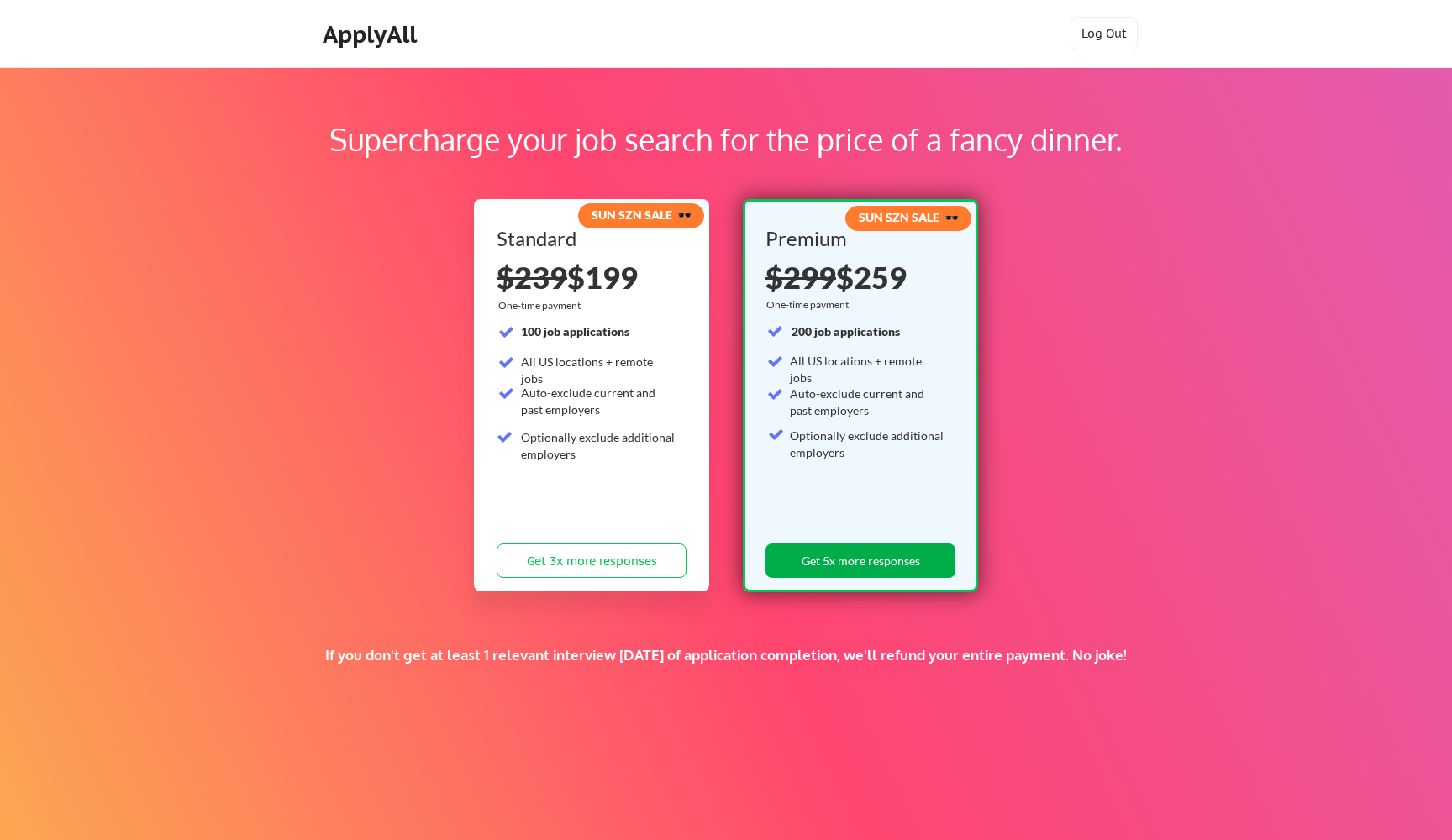
click at [838, 554] on button "Get 5x more responses" at bounding box center [860, 560] width 190 height 34
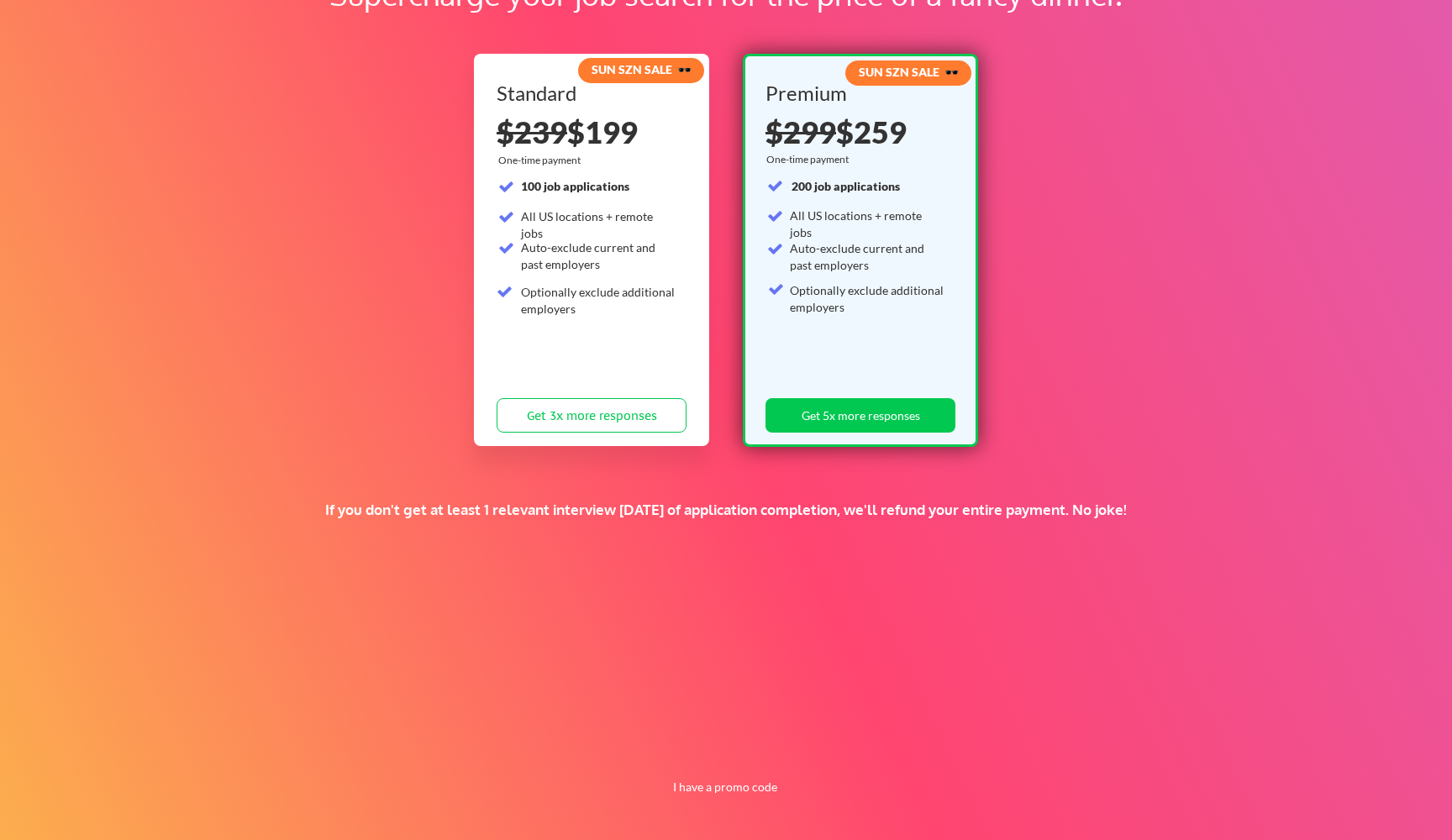
scroll to position [145, 0]
click at [743, 783] on button "I have a promo code" at bounding box center [725, 787] width 123 height 20
click at [684, 745] on input "input" at bounding box center [683, 747] width 156 height 34
type input "jobseekersfirst"
click at [825, 741] on button "Submit" at bounding box center [812, 747] width 88 height 34
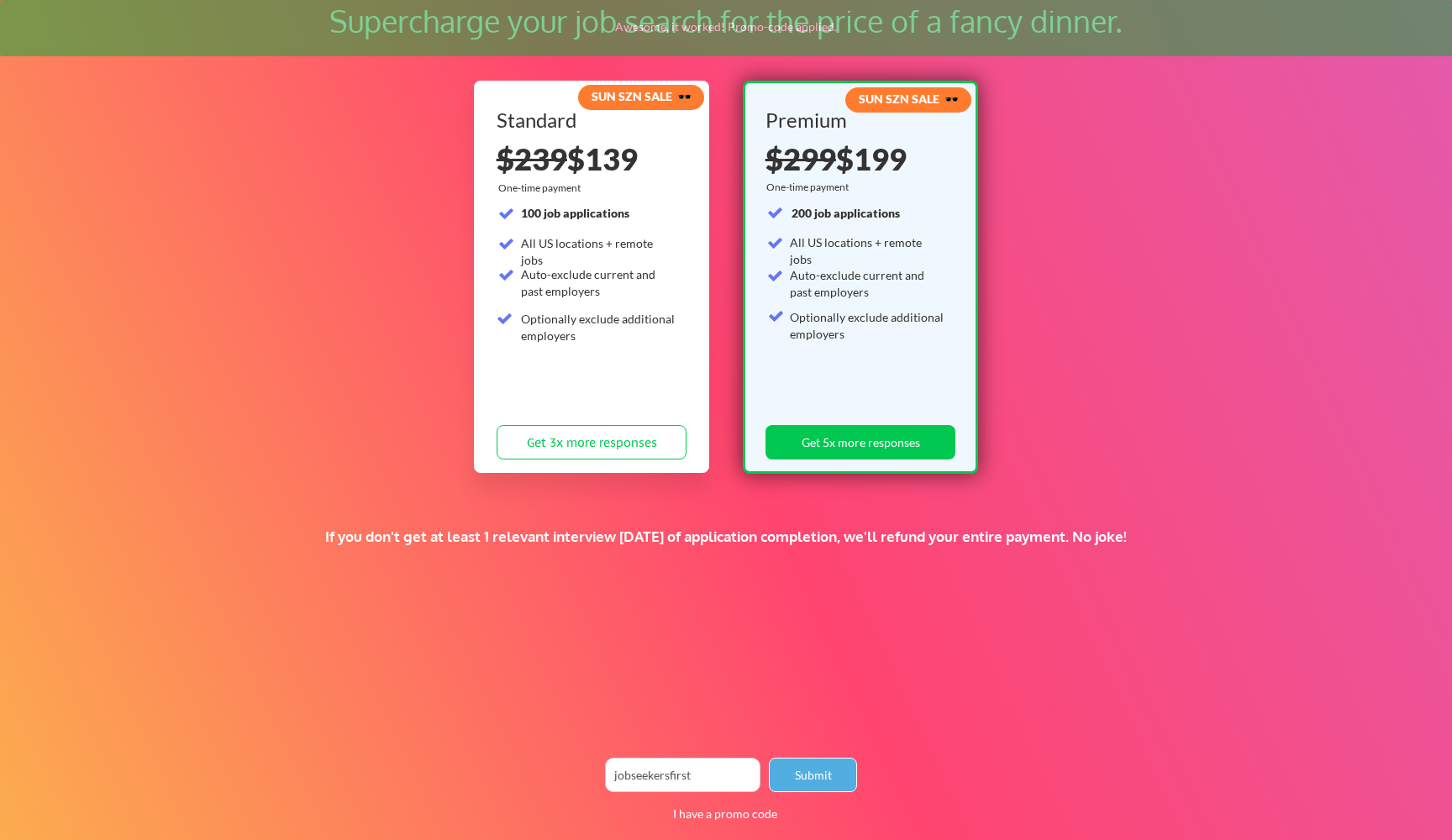
scroll to position [116, 0]
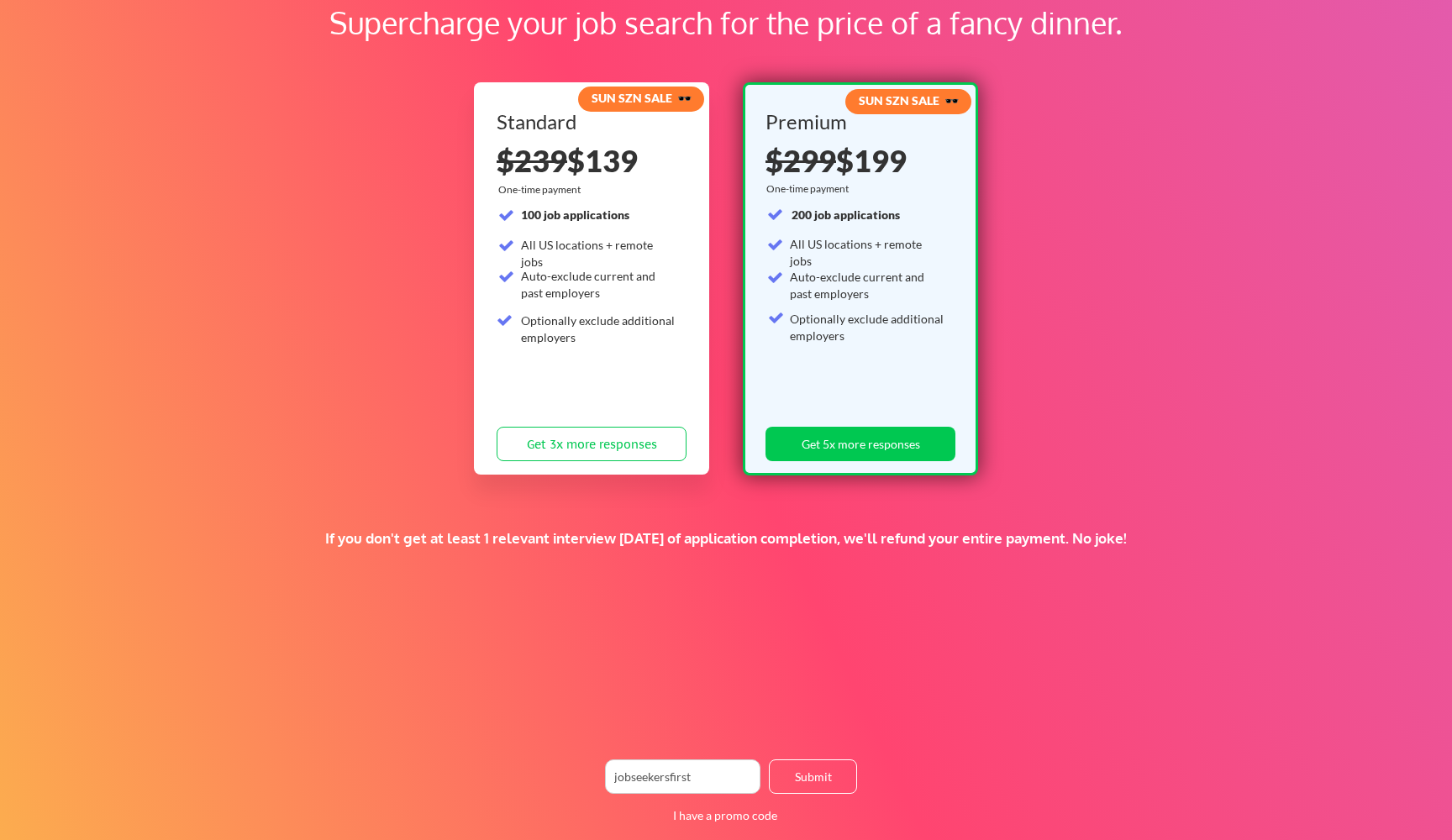
click at [575, 389] on div "Standard $239 $139 $239 $199 One-time payment 100 job applications All US locat…" at bounding box center [591, 290] width 190 height 357
click at [578, 430] on button "Get 3x more responses" at bounding box center [591, 444] width 190 height 34
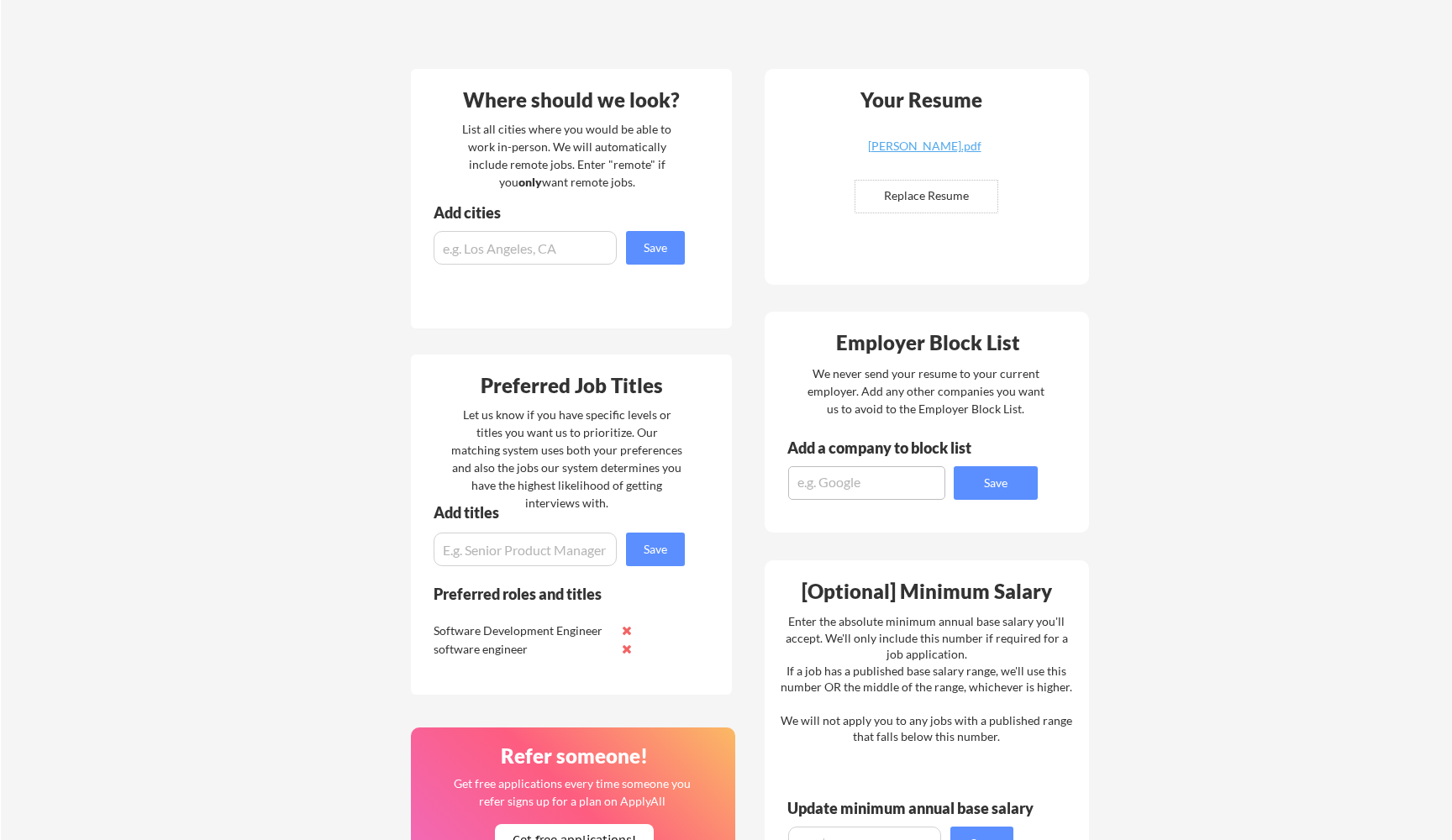
scroll to position [420, 0]
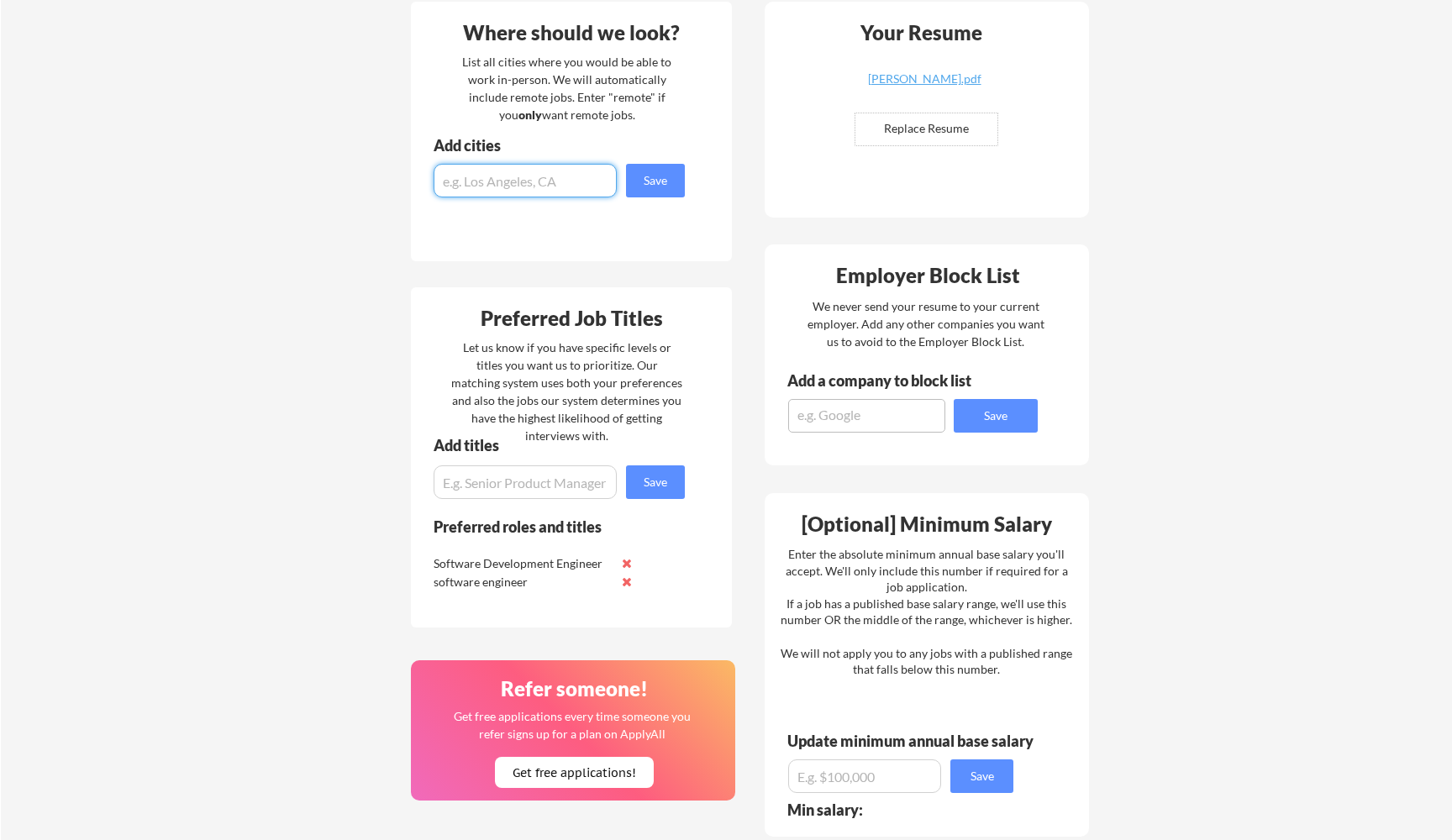
click at [562, 184] on input "input" at bounding box center [524, 180] width 183 height 33
type input "San Francisco"
click at [673, 182] on button "Save" at bounding box center [655, 180] width 59 height 33
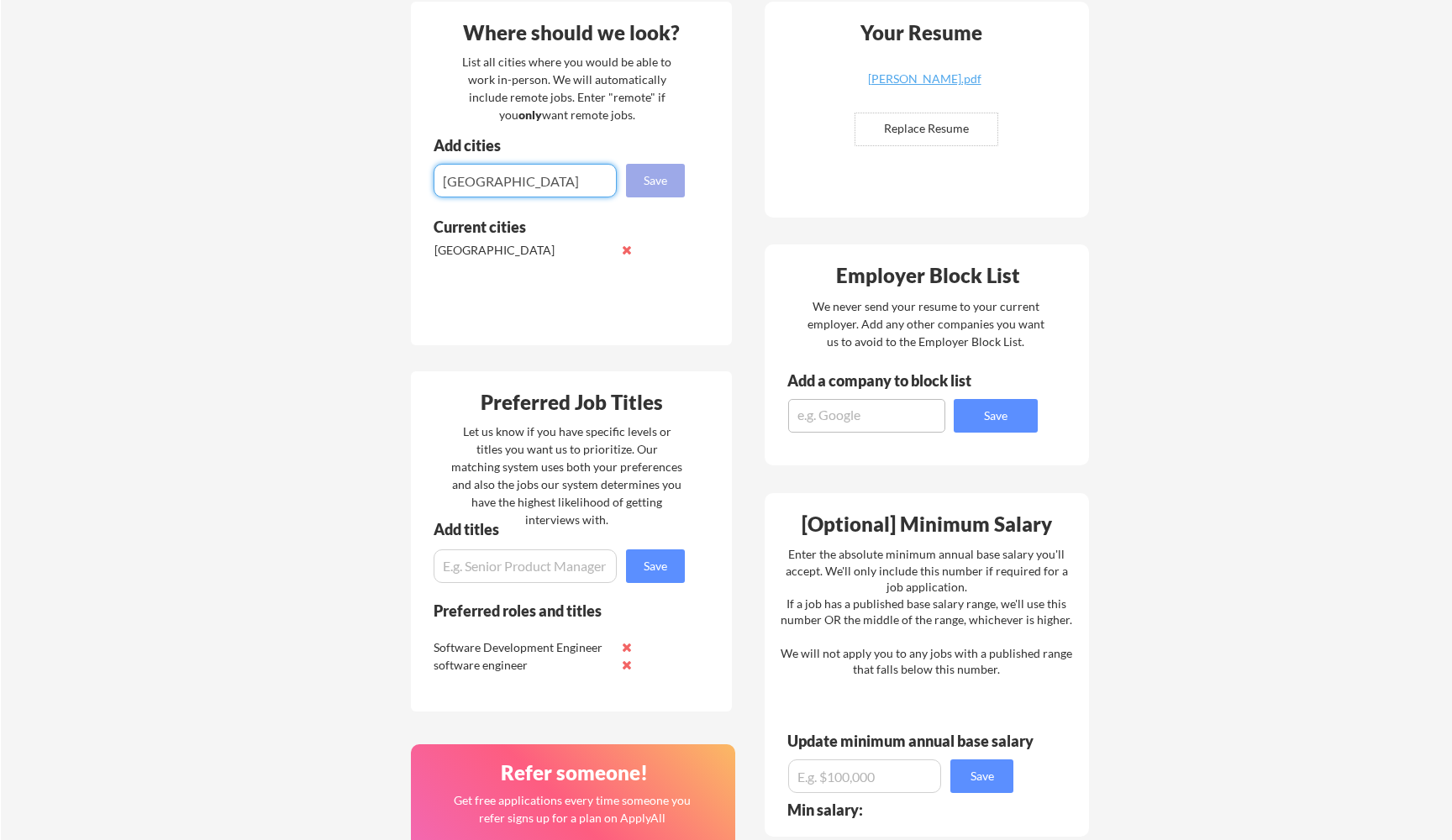
type input "Seattle"
click at [672, 180] on button "Save" at bounding box center [655, 180] width 59 height 33
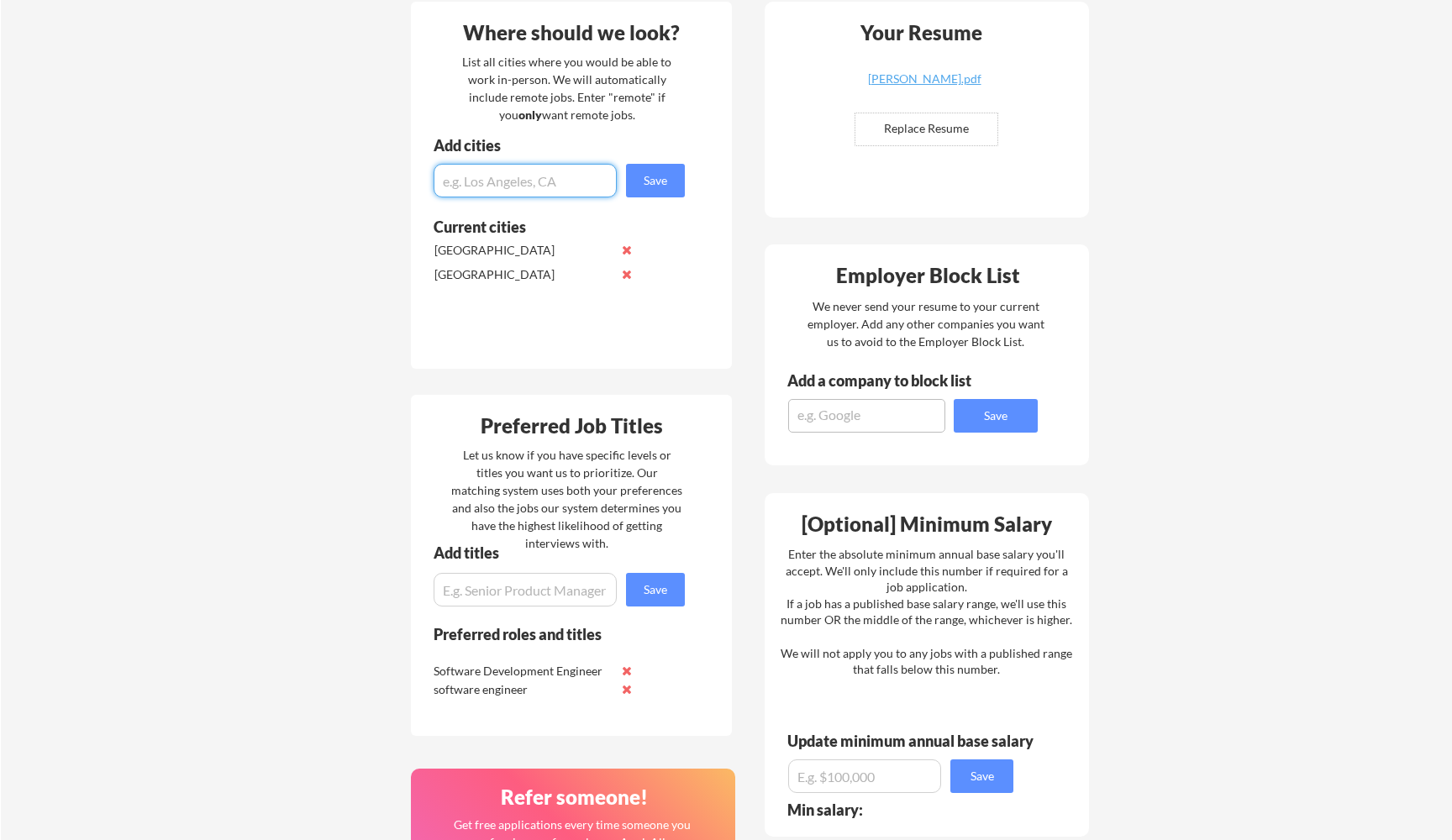
click at [551, 187] on input "input" at bounding box center [524, 180] width 183 height 33
type input "Austin"
click at [670, 175] on button "Save" at bounding box center [655, 180] width 59 height 33
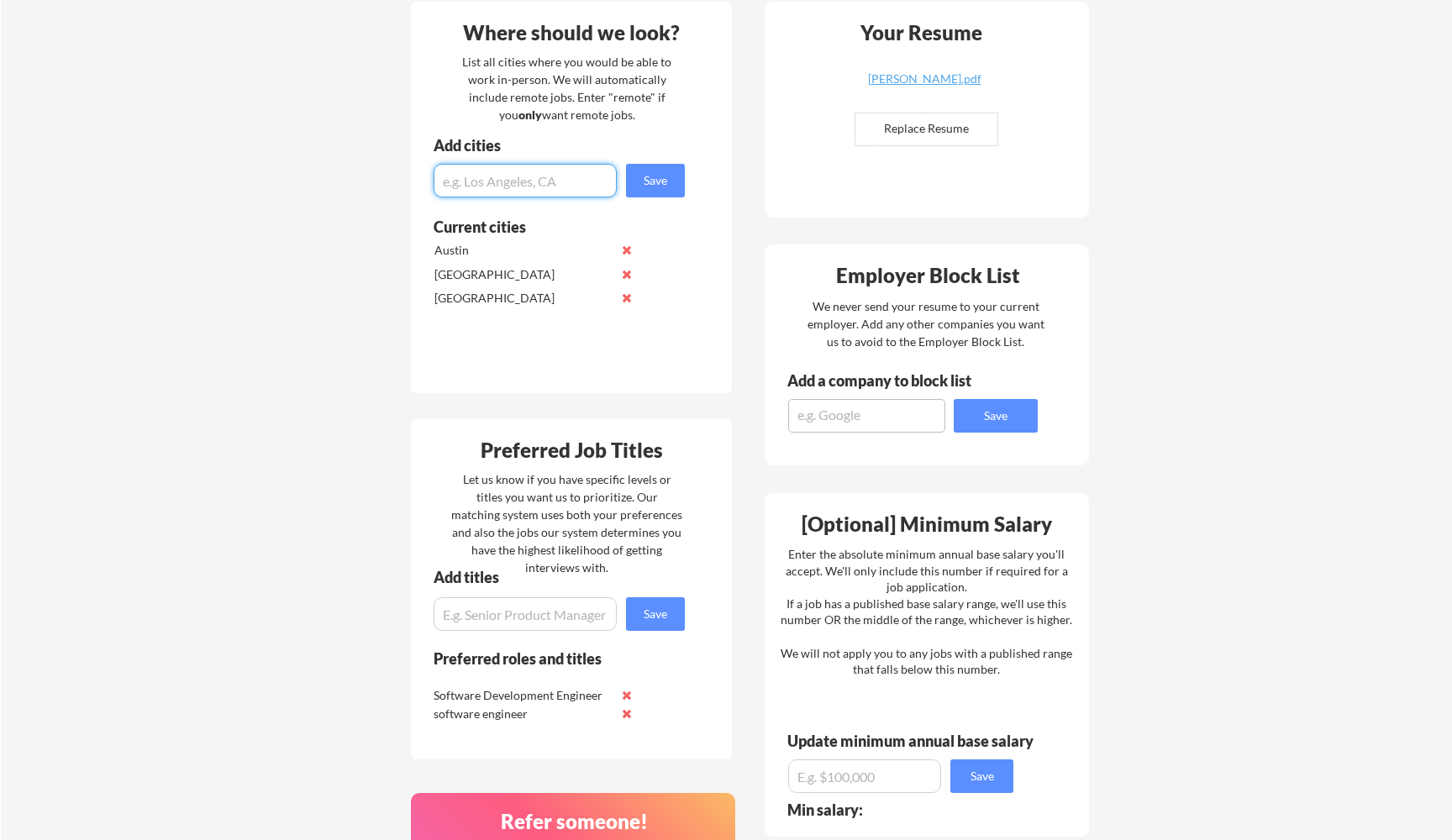
click at [519, 191] on input "input" at bounding box center [524, 180] width 183 height 33
type input "Dallas"
click at [663, 184] on button "Save" at bounding box center [655, 180] width 59 height 33
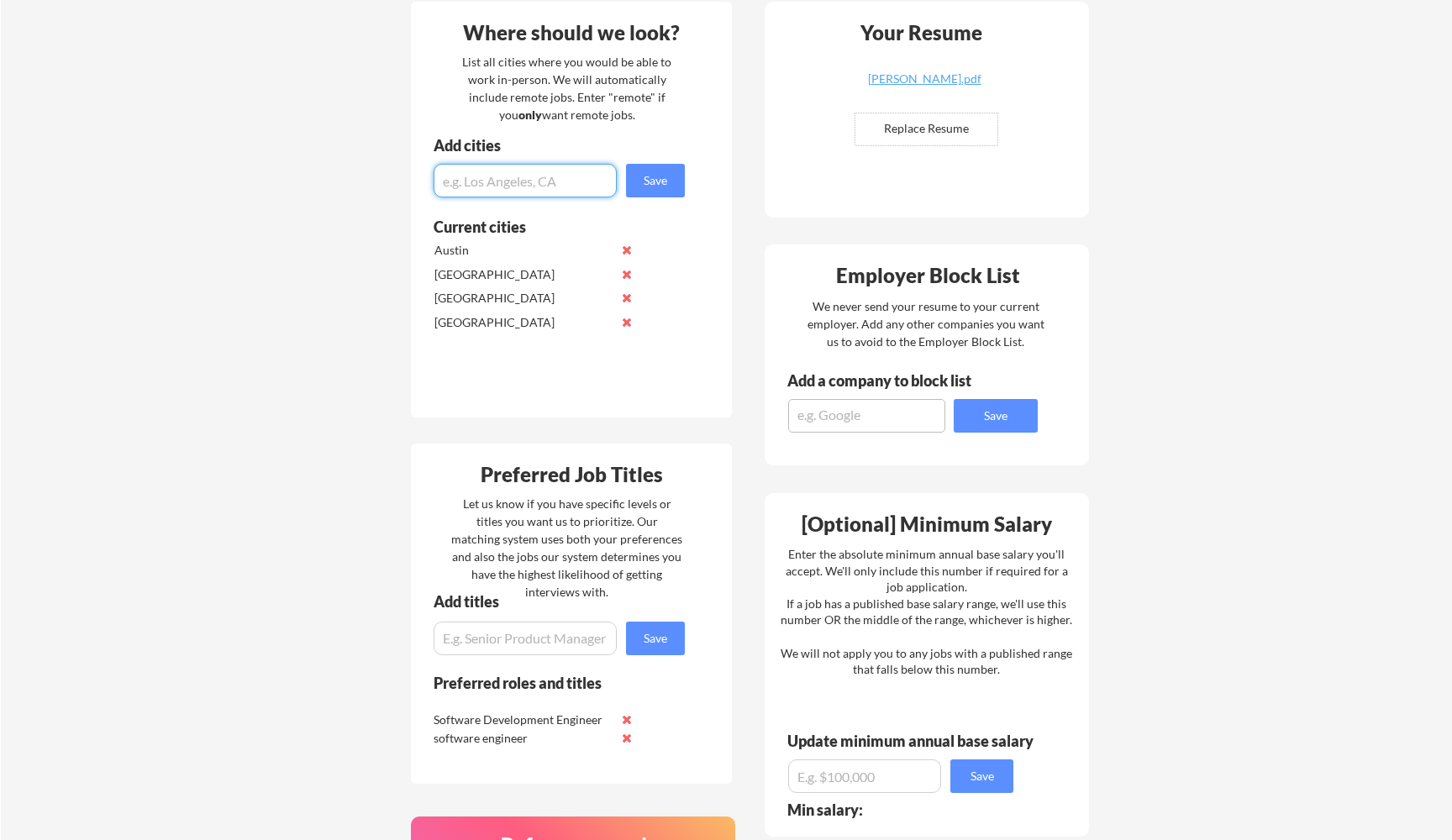
click at [548, 184] on input "input" at bounding box center [524, 180] width 183 height 33
type input "Atlanta"
click at [661, 179] on button "Save" at bounding box center [655, 180] width 59 height 33
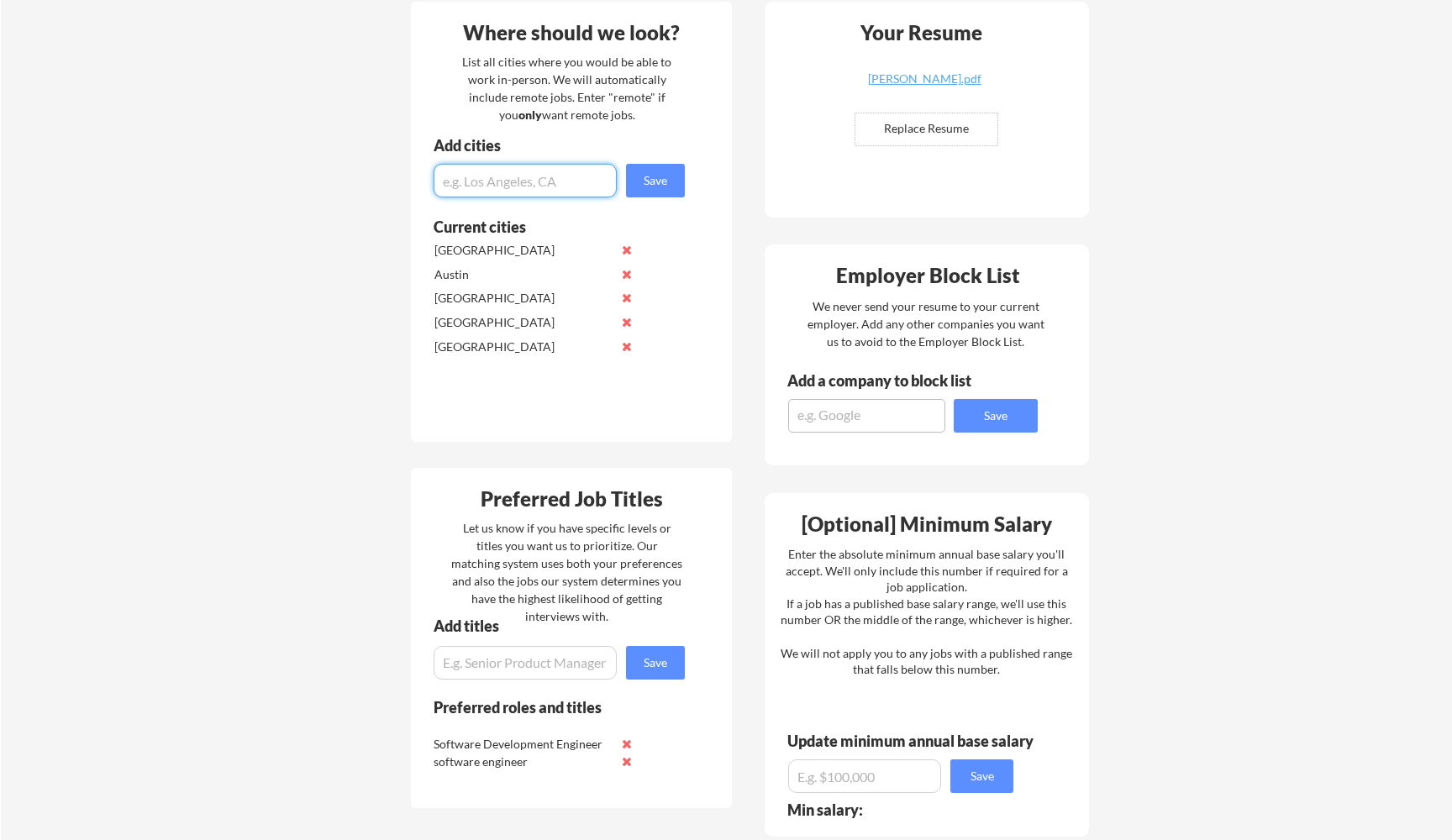
click at [516, 180] on input "input" at bounding box center [524, 180] width 183 height 33
type input "San Diego"
click at [652, 175] on button "Save" at bounding box center [655, 180] width 59 height 33
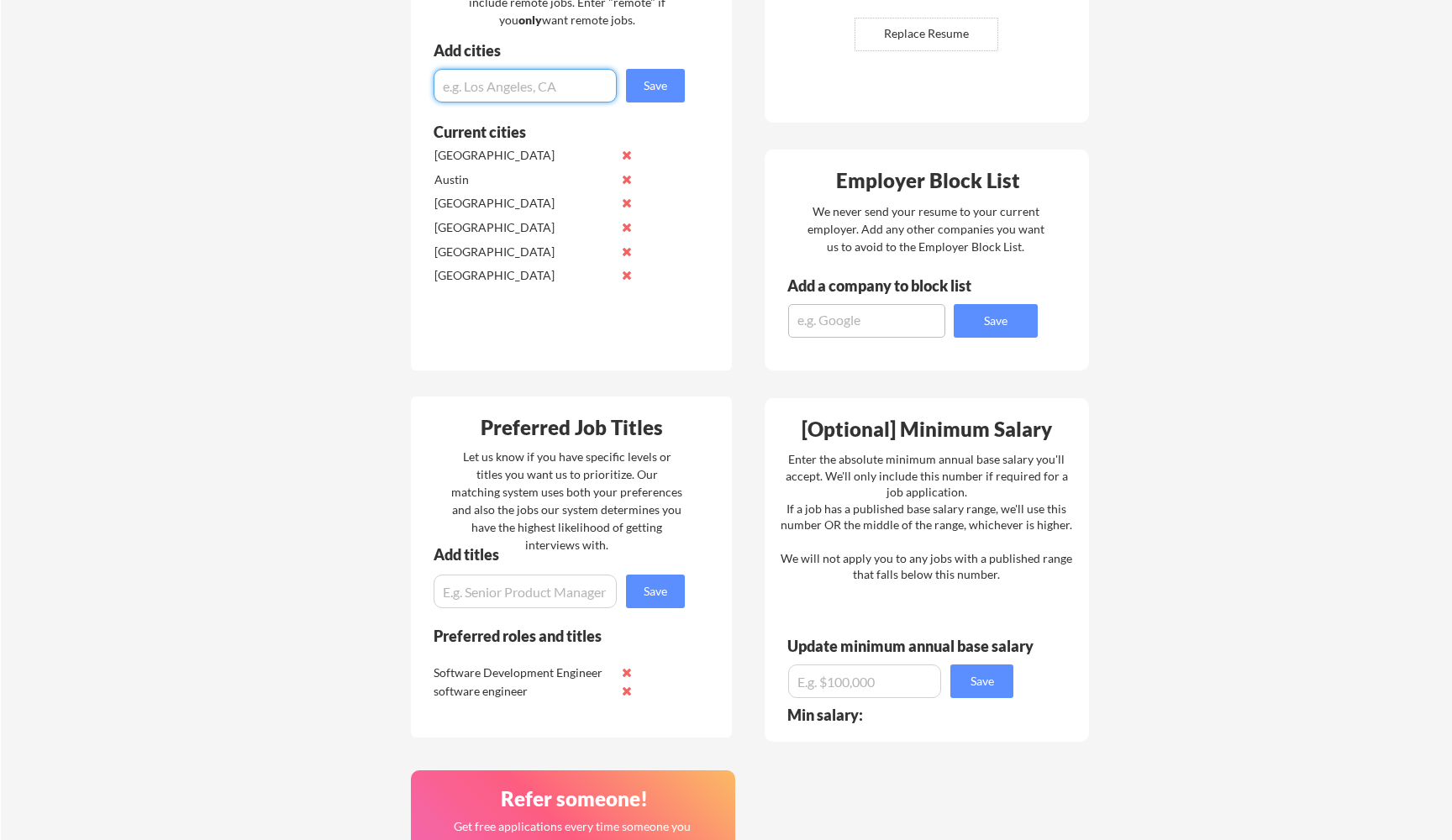
scroll to position [730, 0]
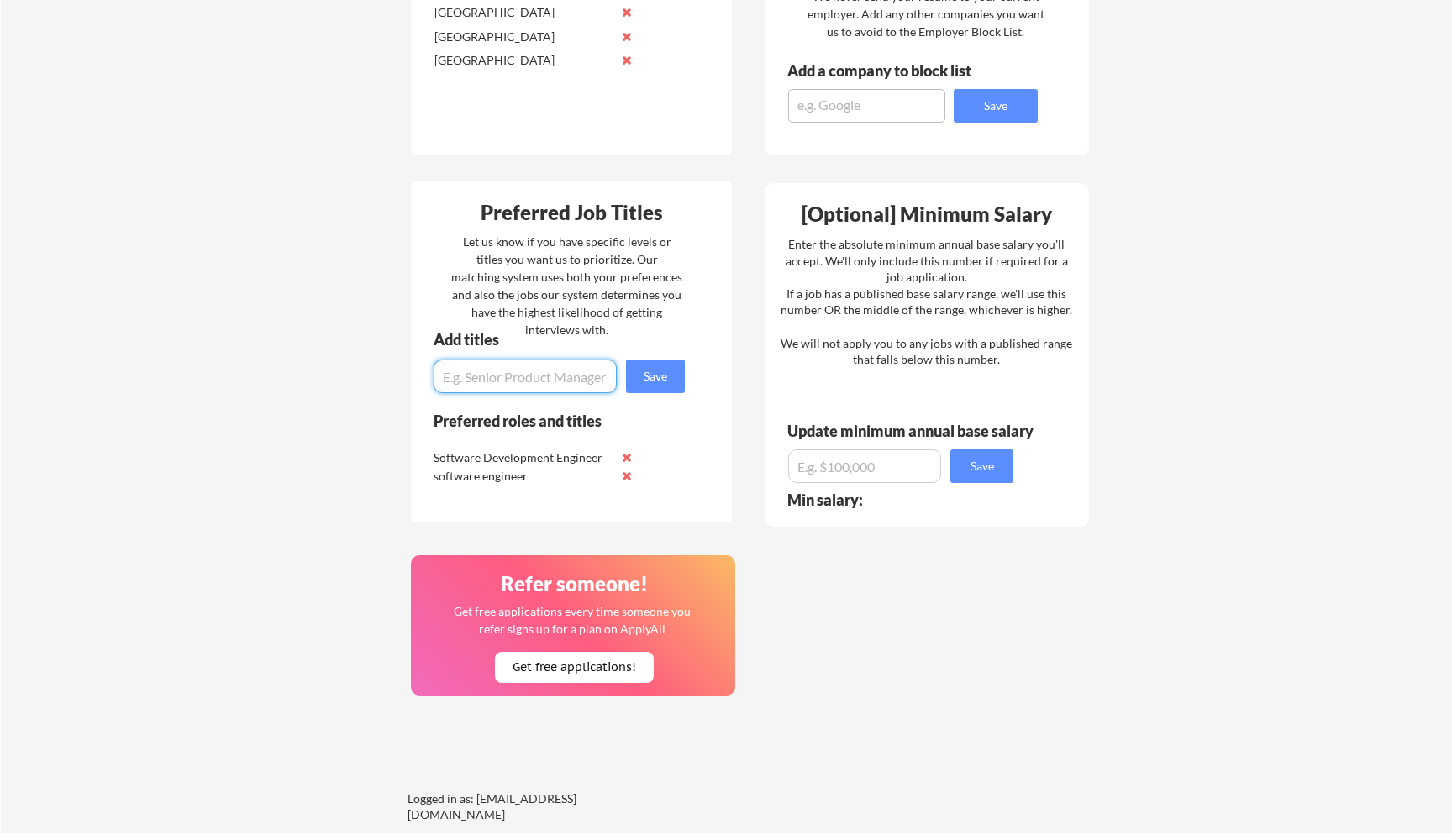
click at [537, 381] on input "input" at bounding box center [524, 376] width 183 height 33
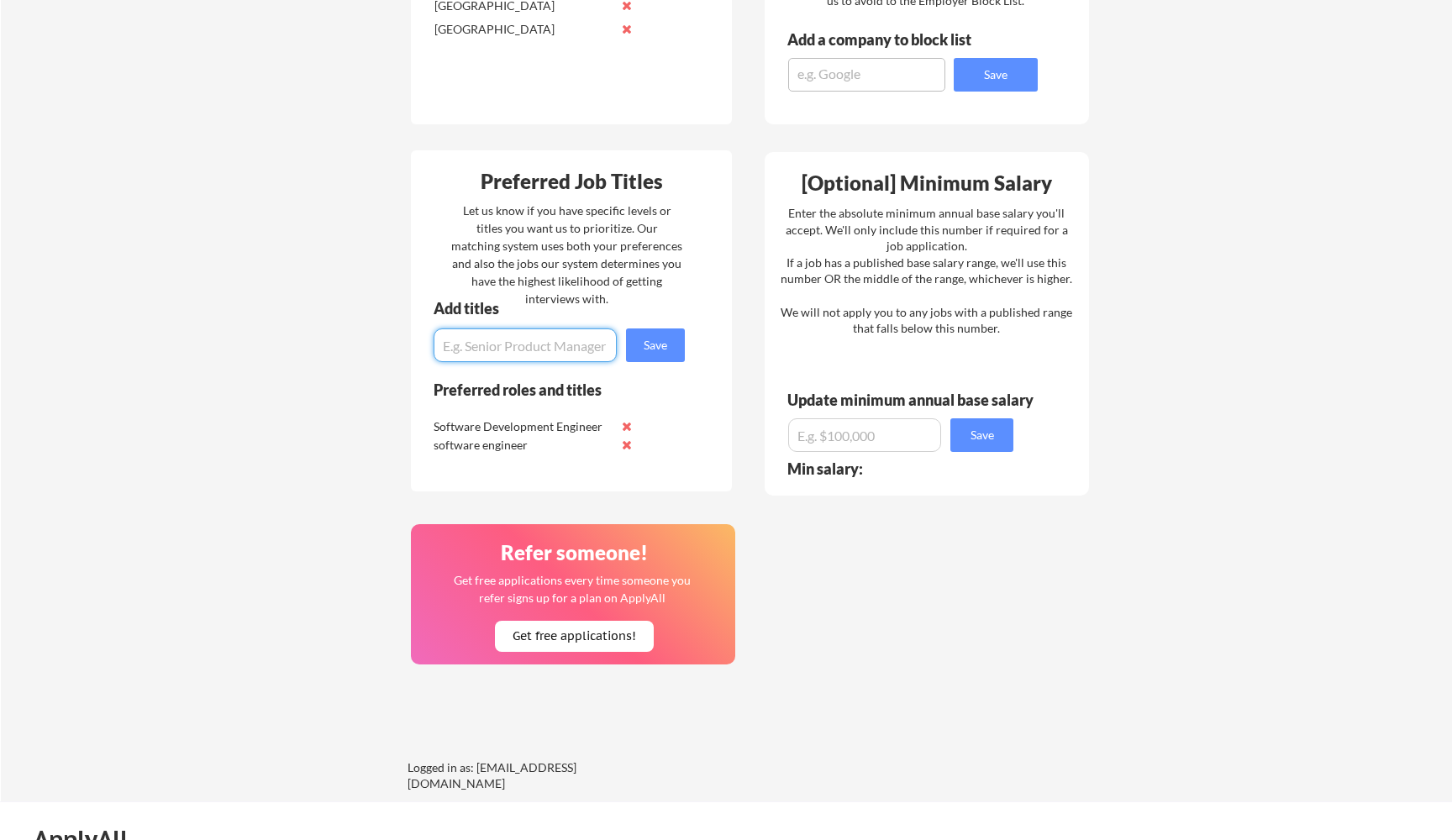
scroll to position [762, 0]
click at [554, 349] on input "input" at bounding box center [524, 344] width 183 height 33
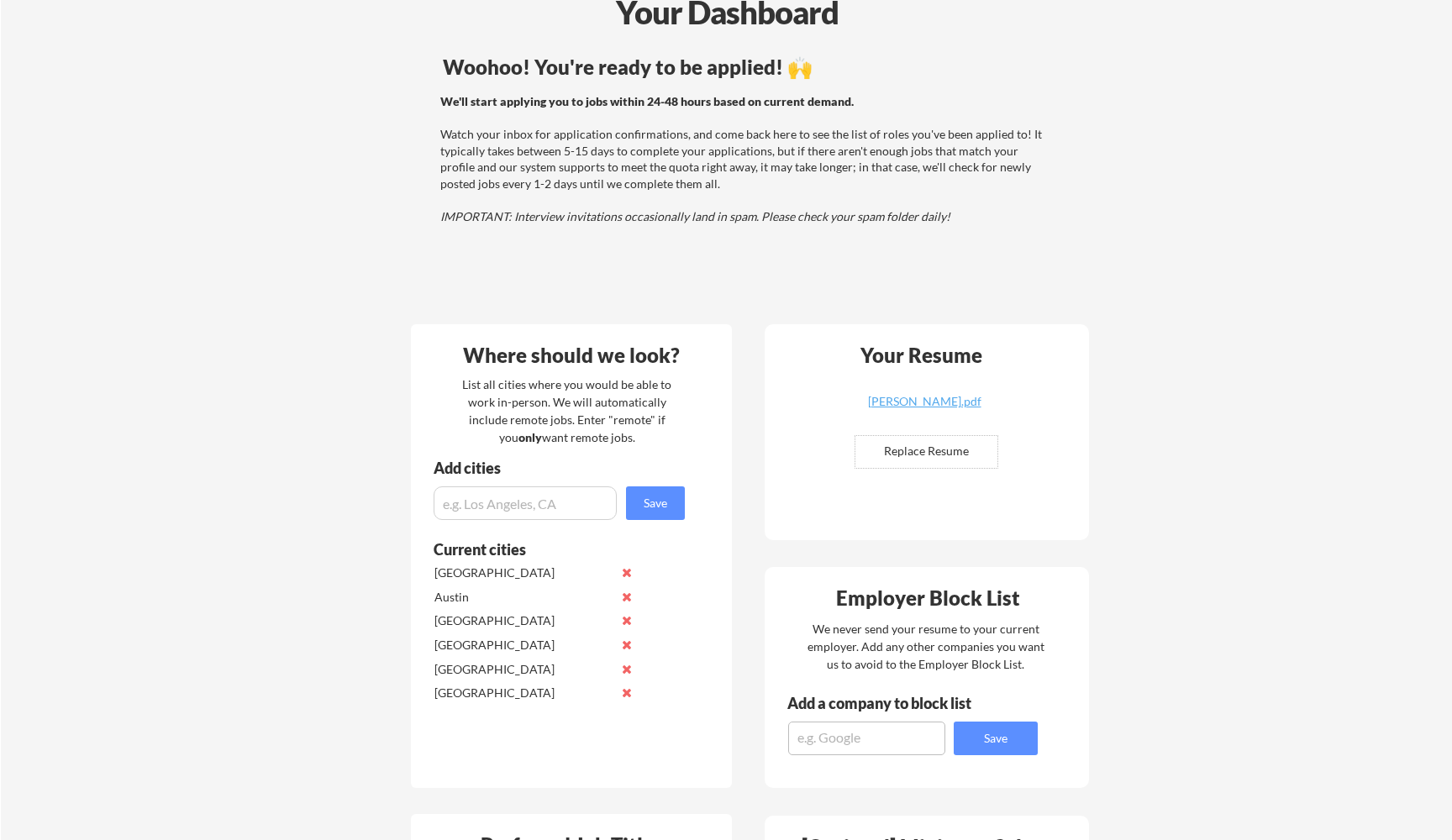
scroll to position [104, 0]
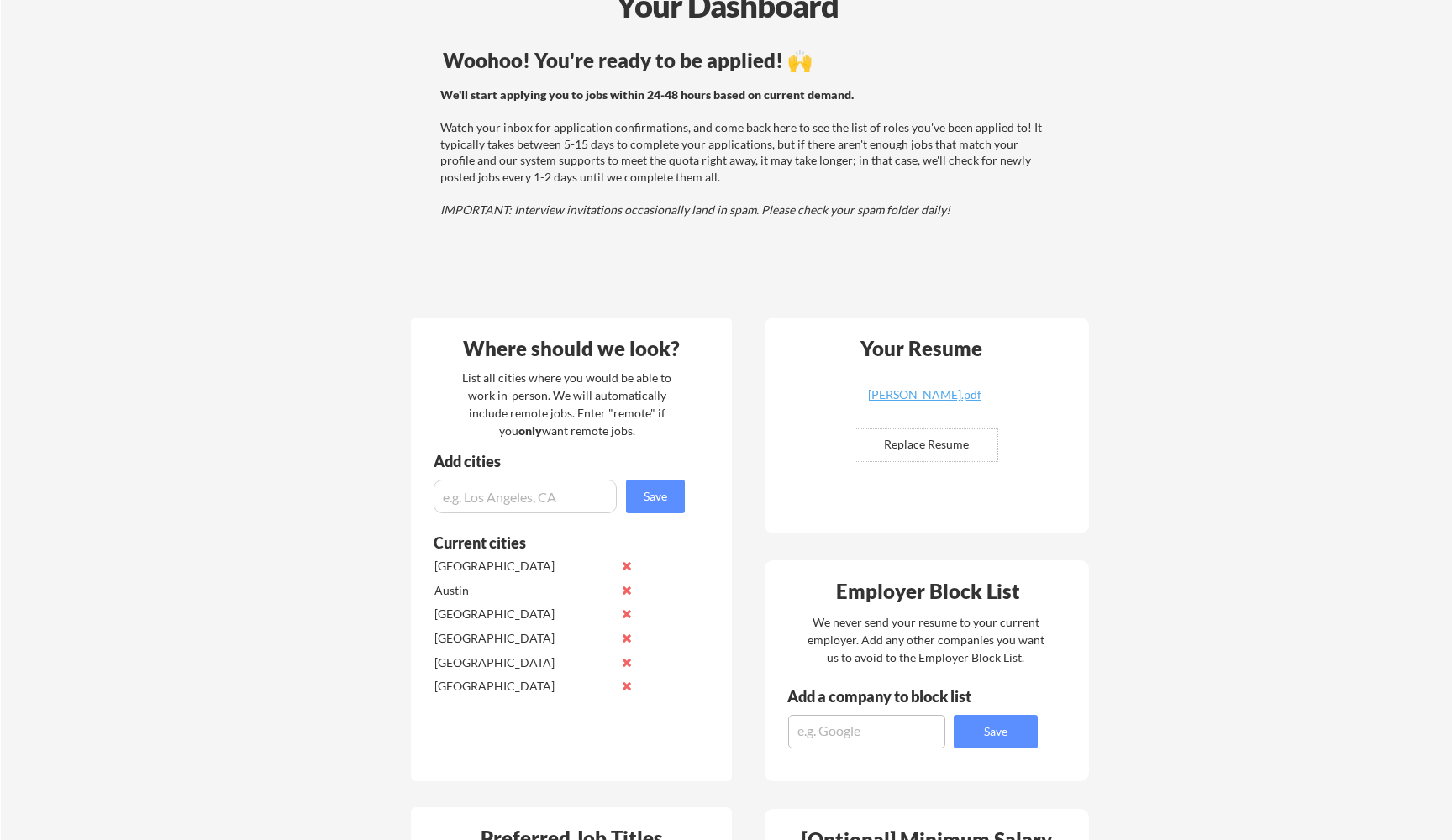
click at [493, 499] on input "input" at bounding box center [524, 496] width 183 height 33
type input "Bay Area, CA"
click at [663, 489] on button "Save" at bounding box center [655, 496] width 59 height 33
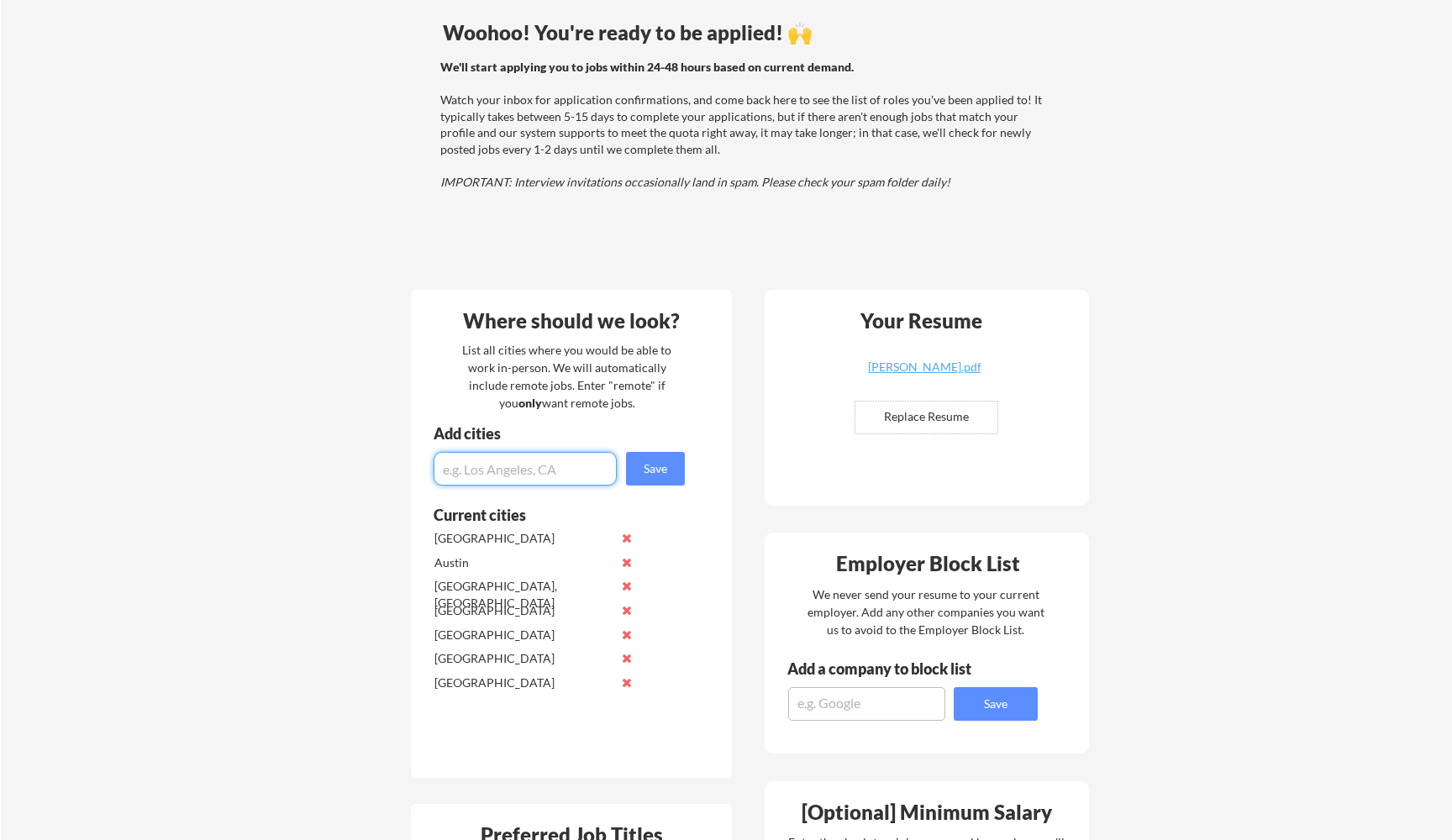
scroll to position [136, 0]
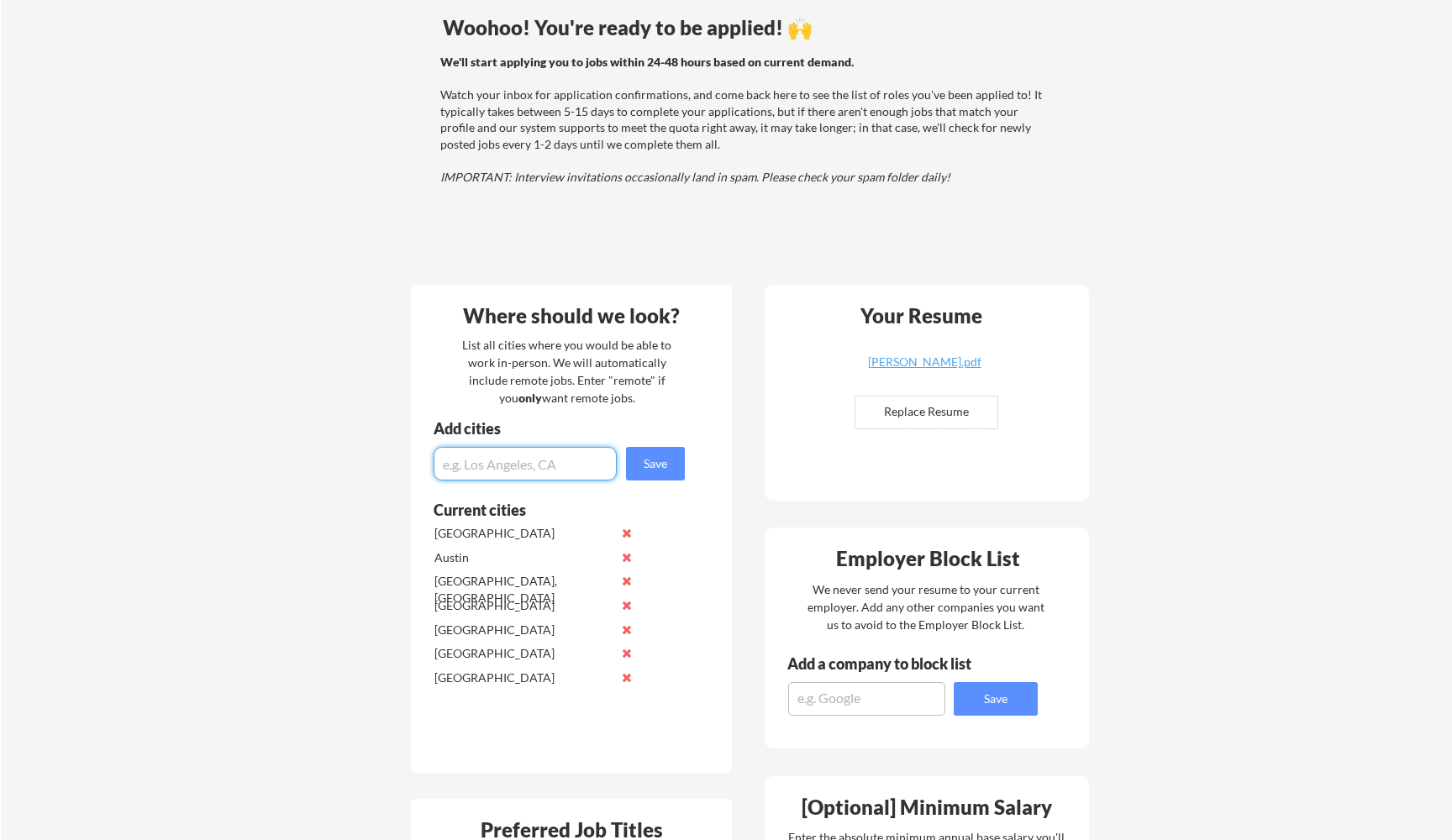
click at [628, 604] on button at bounding box center [627, 606] width 12 height 12
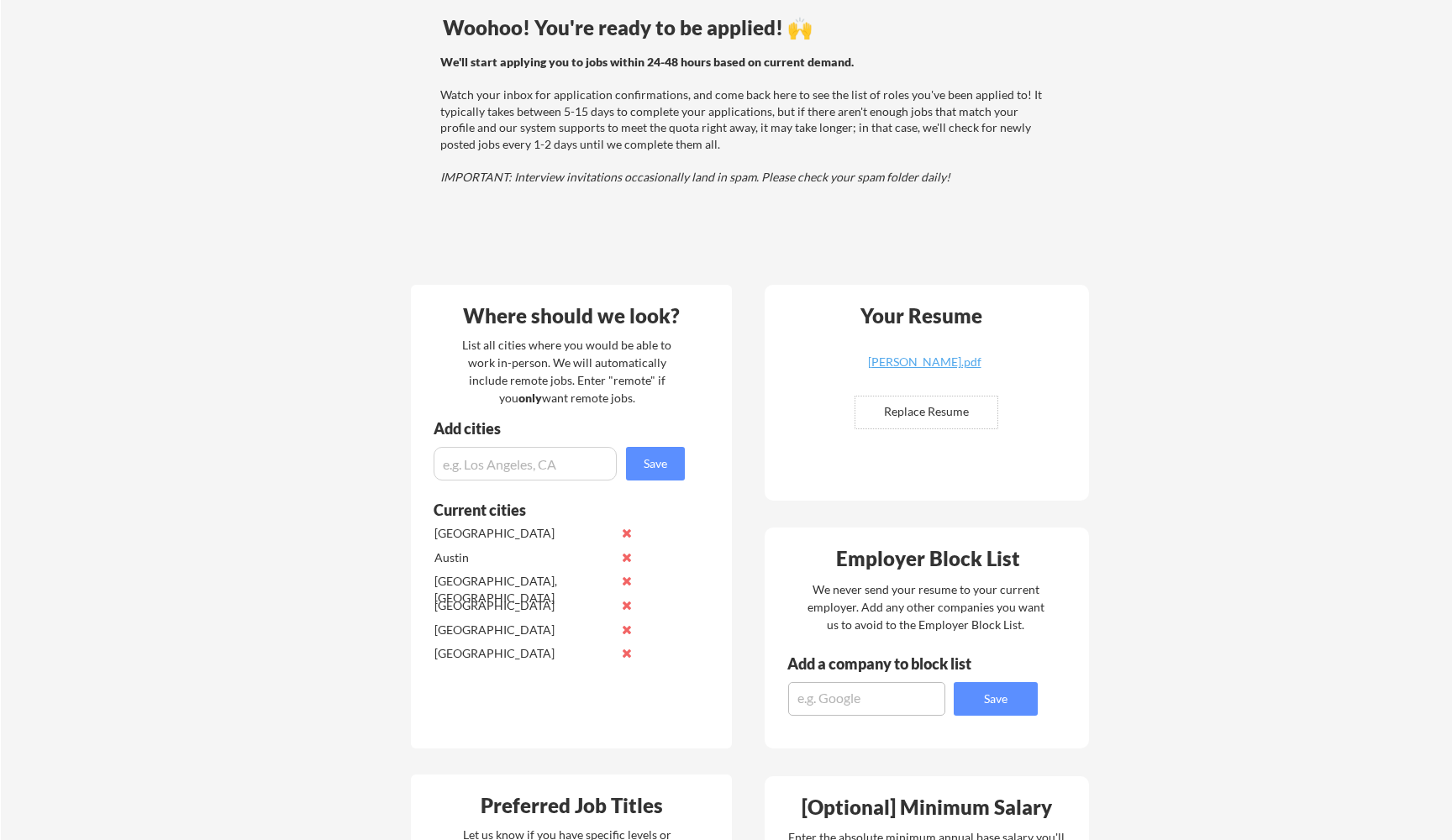
click at [628, 604] on button at bounding box center [627, 606] width 12 height 12
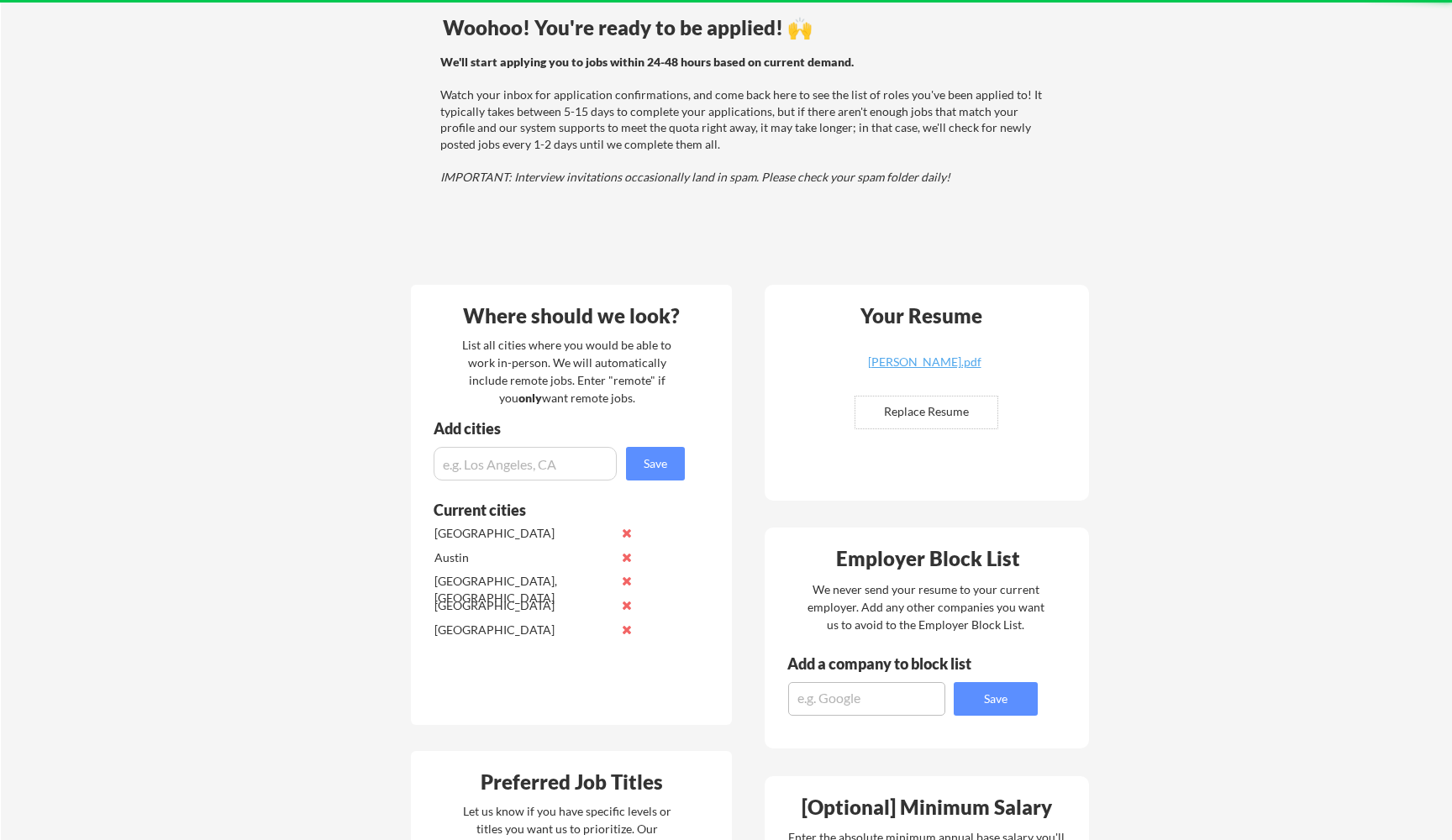
click at [628, 604] on button at bounding box center [627, 606] width 12 height 12
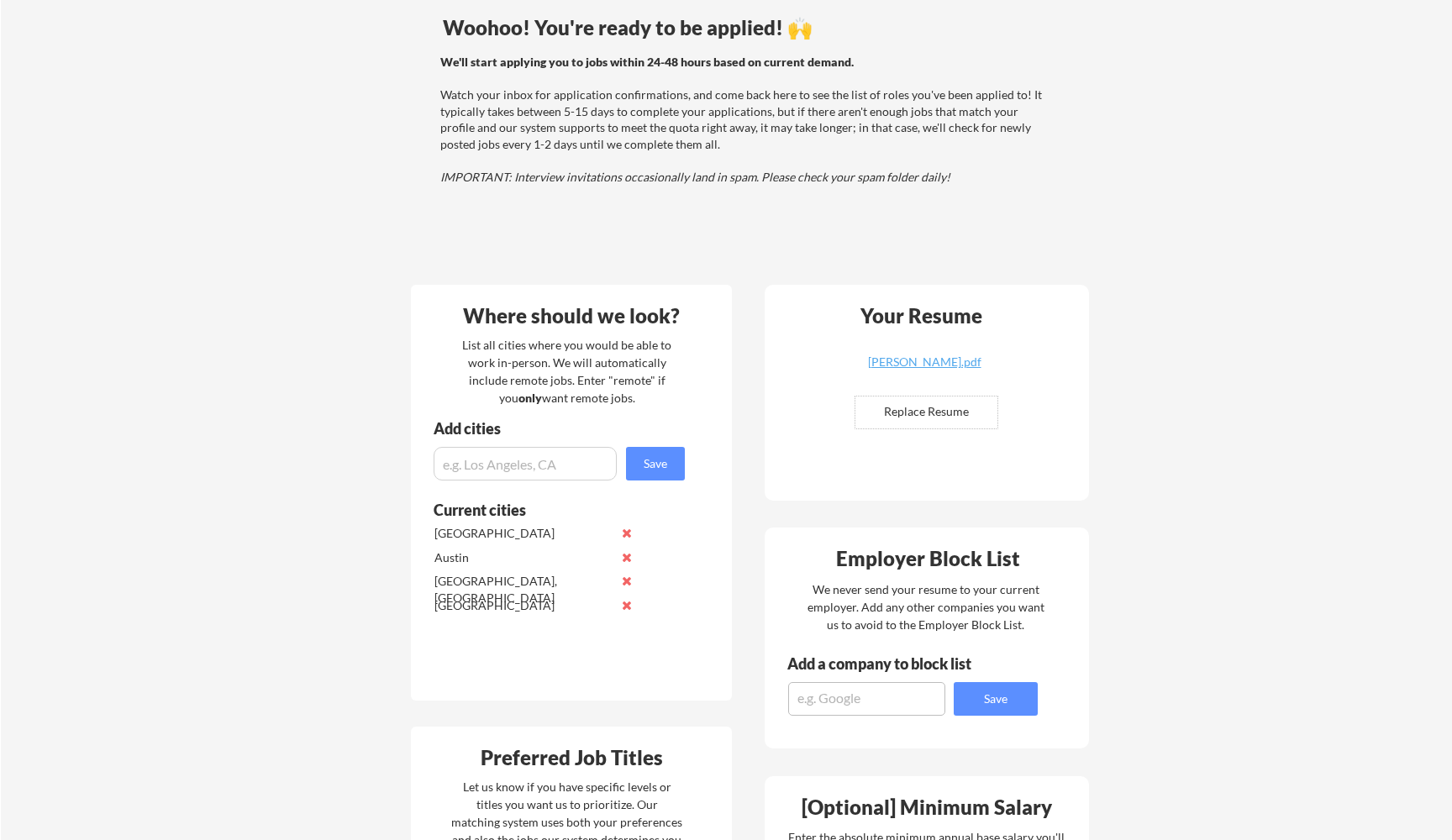
click at [628, 604] on button at bounding box center [627, 606] width 12 height 12
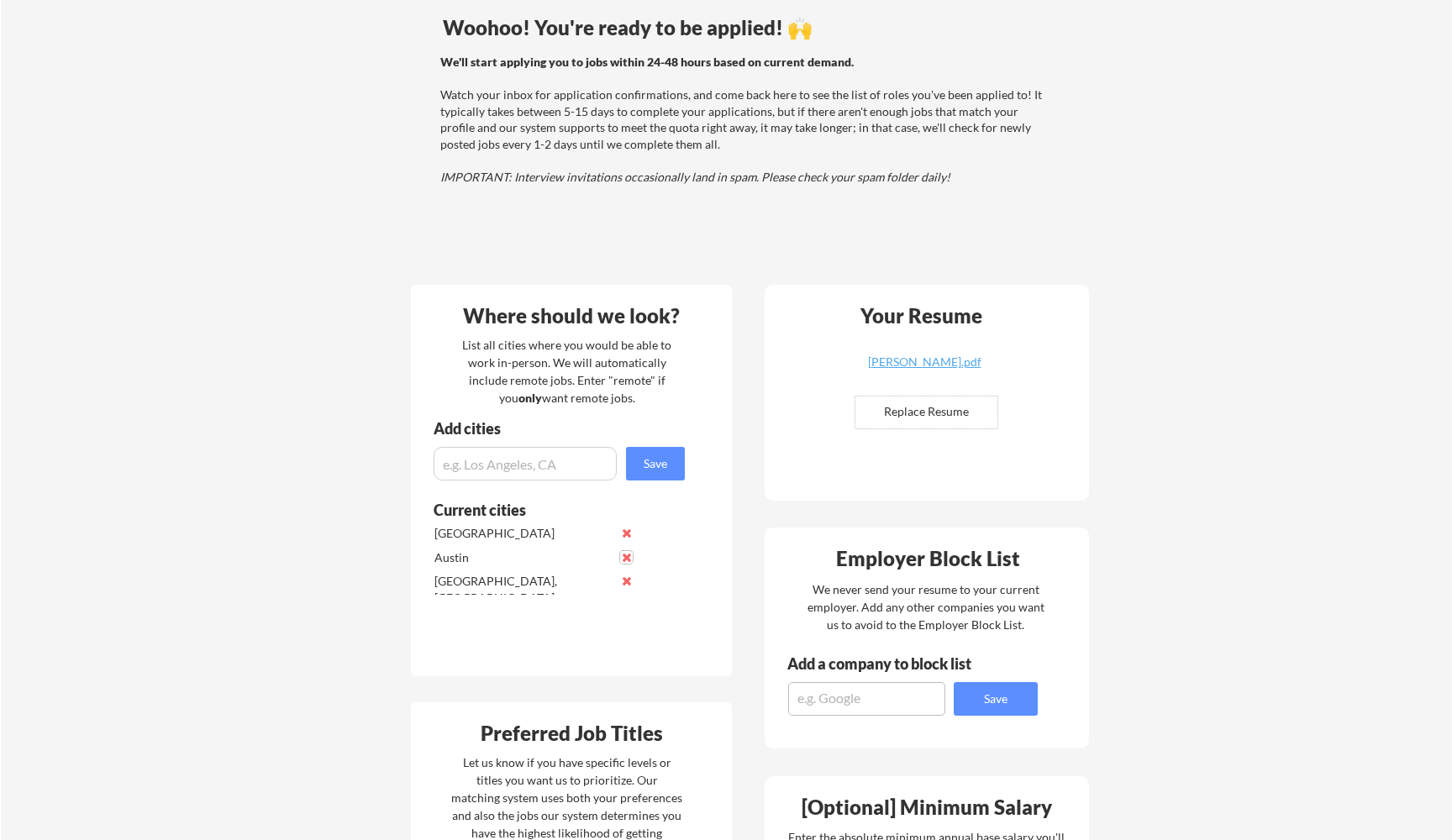
click at [627, 557] on button at bounding box center [627, 557] width 12 height 12
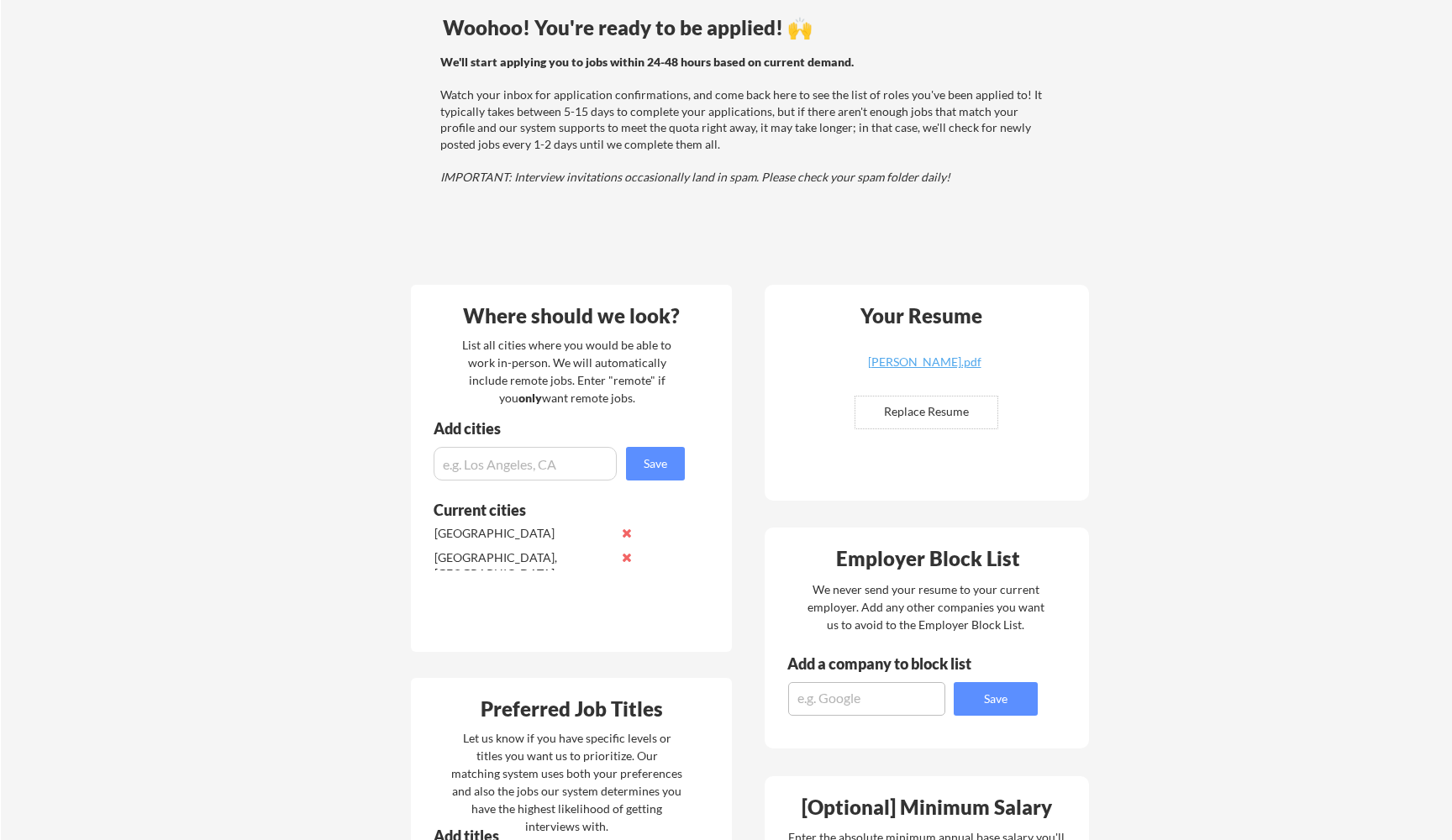
click at [628, 528] on button at bounding box center [627, 533] width 12 height 12
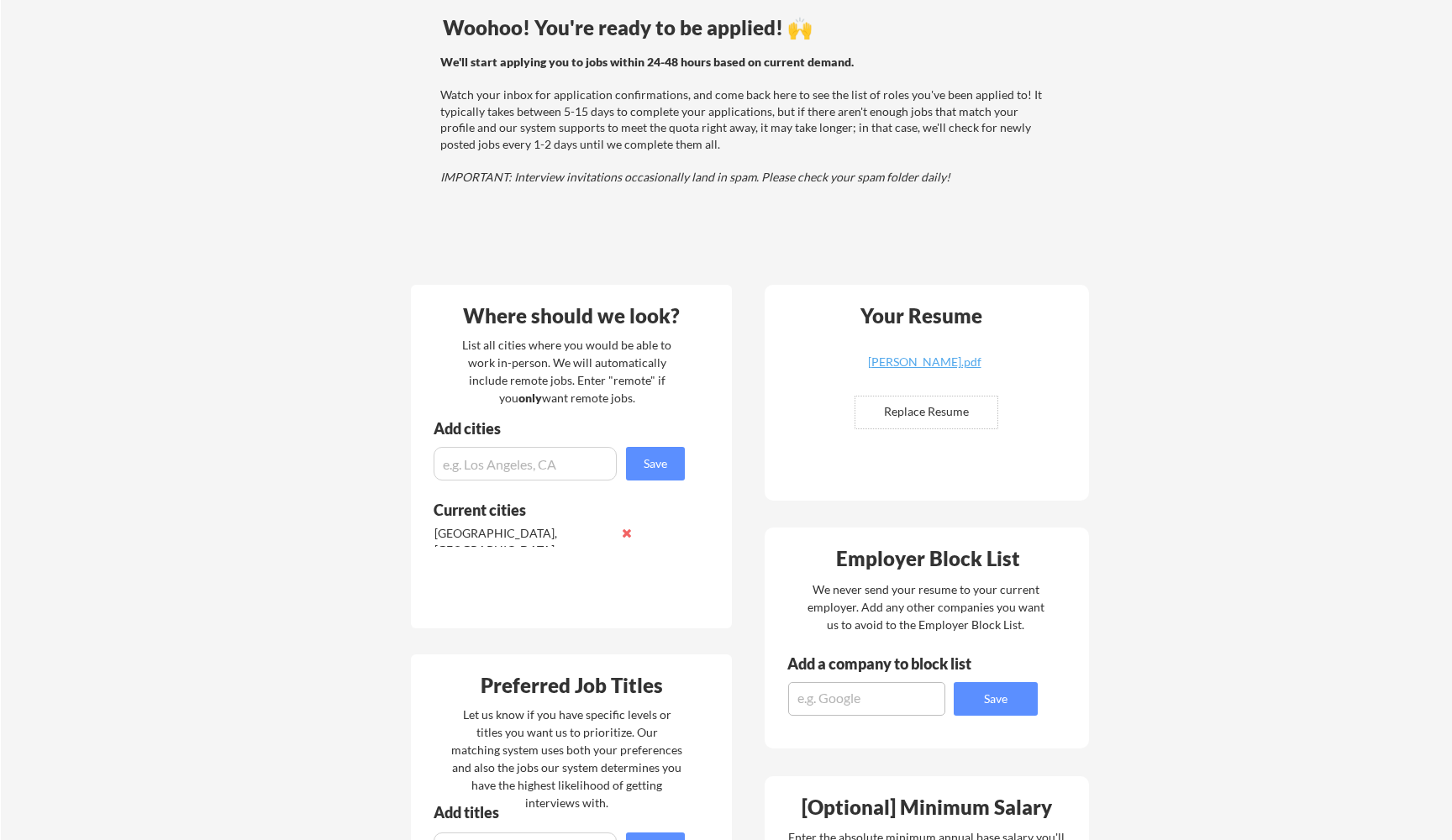
click at [558, 470] on input "input" at bounding box center [524, 464] width 183 height 33
type input "Austin, TX"
click at [666, 455] on button "Save" at bounding box center [655, 464] width 59 height 33
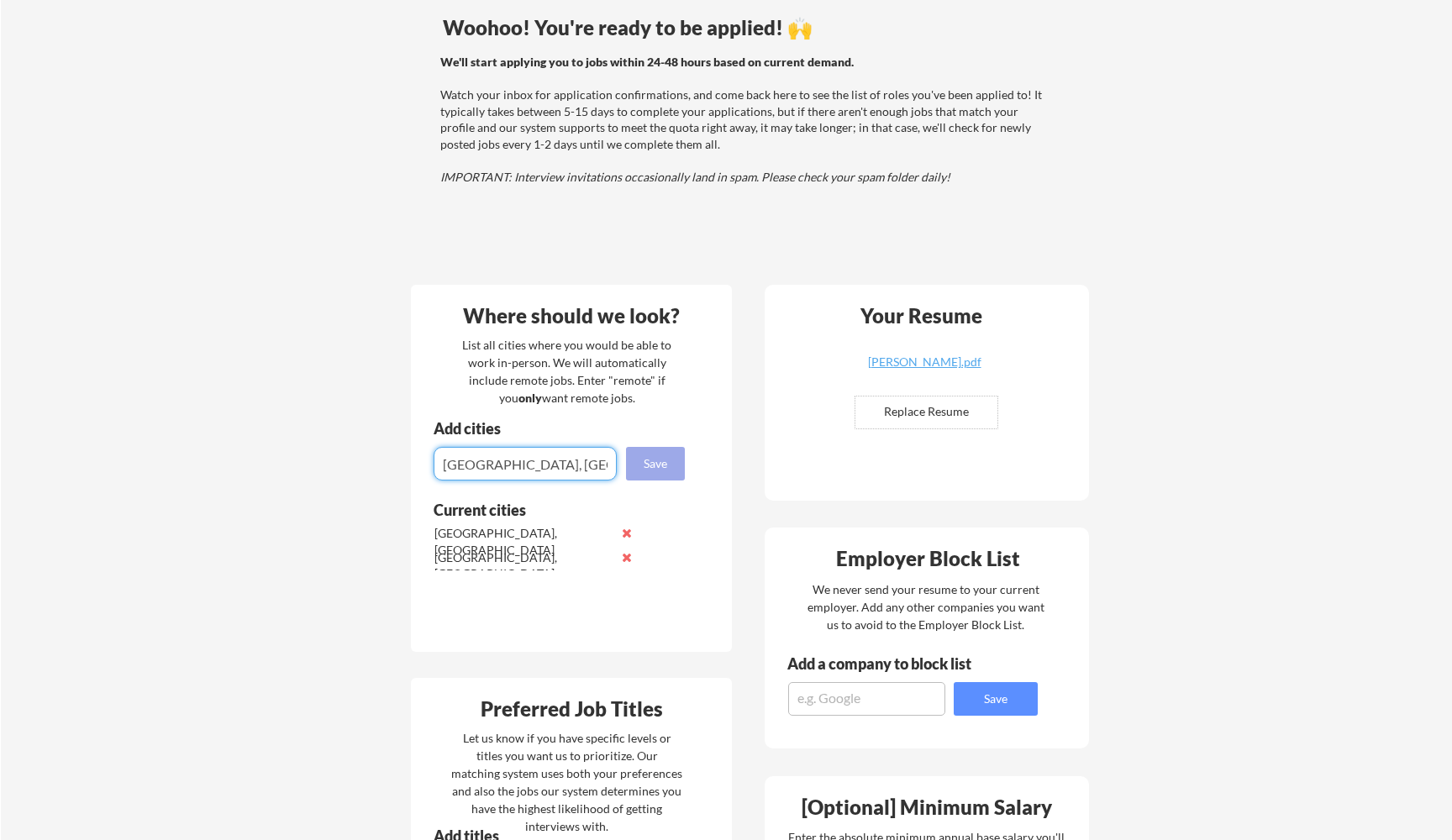
type input "Seattle, WA"
click at [656, 455] on button "Save" at bounding box center [655, 464] width 59 height 33
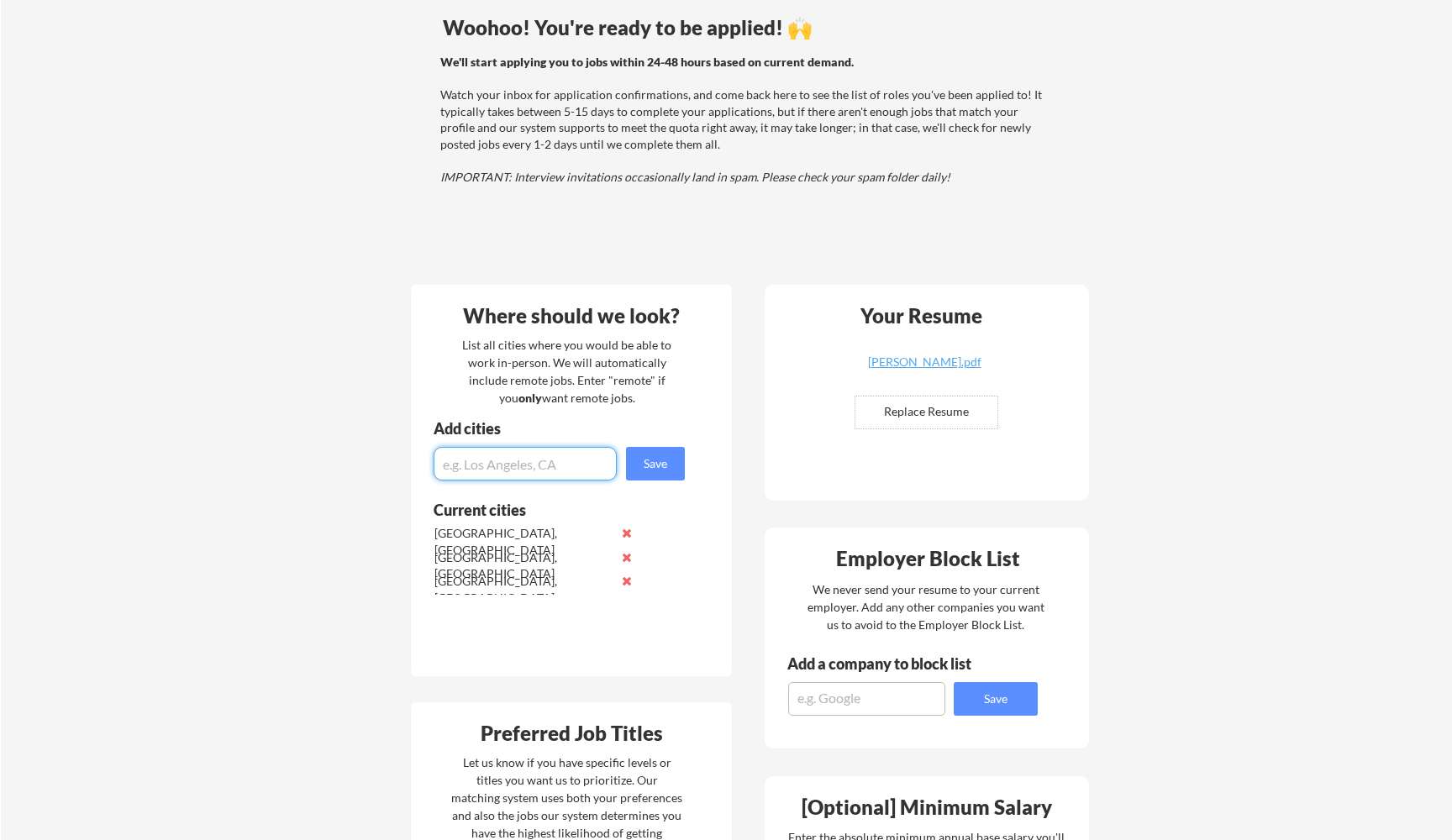
click at [520, 466] on input "input" at bounding box center [524, 464] width 183 height 33
type input "Dallas, TX"
click at [650, 462] on button "Save" at bounding box center [655, 464] width 59 height 33
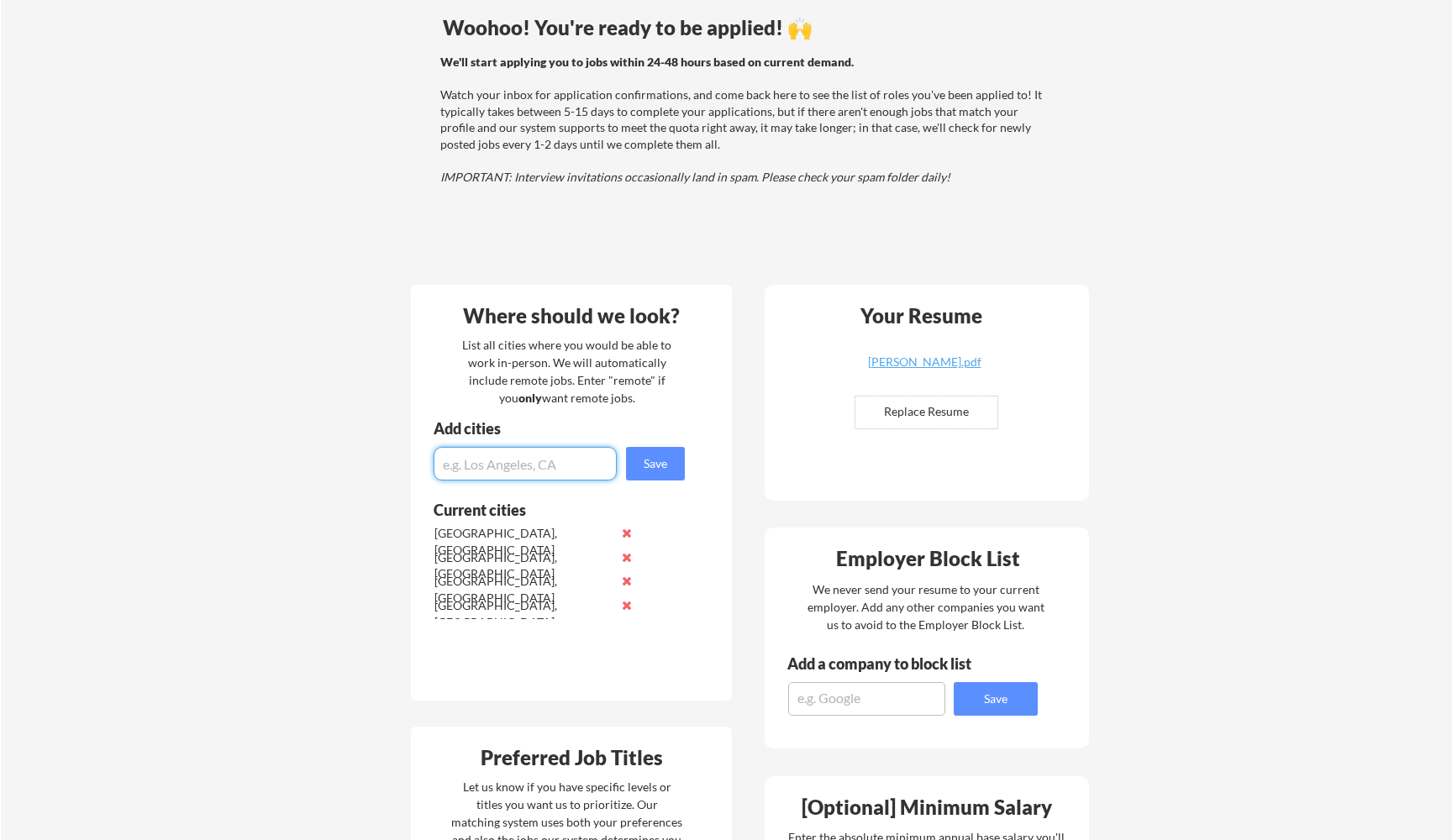
click at [541, 464] on input "input" at bounding box center [524, 464] width 183 height 33
type input "San Diego, CA"
click at [663, 463] on button "Save" at bounding box center [655, 464] width 59 height 33
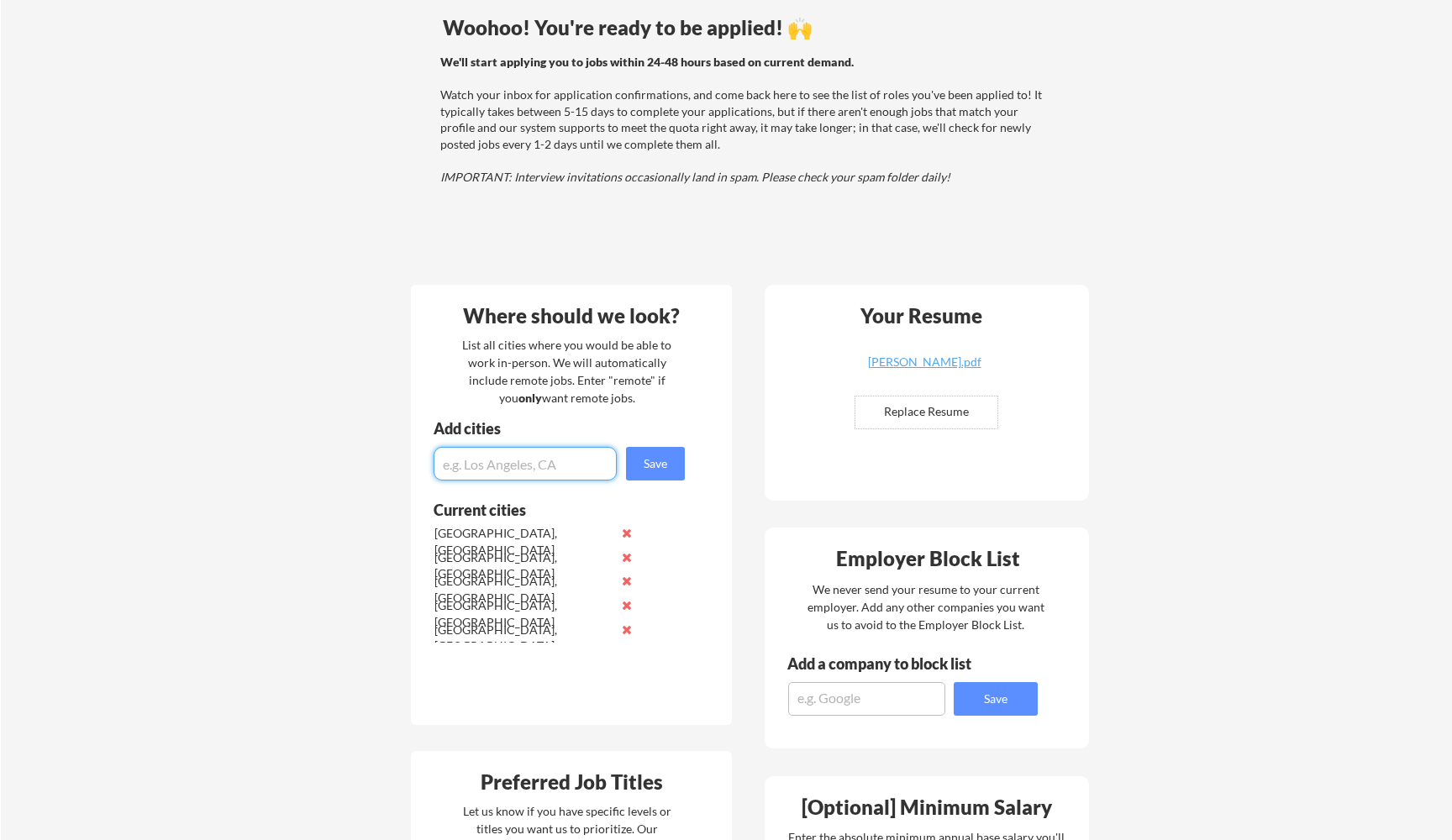
click at [529, 472] on input "input" at bounding box center [524, 464] width 183 height 33
type input "San Francisco, CA"
click at [670, 463] on button "Save" at bounding box center [655, 464] width 59 height 33
click at [537, 477] on input "input" at bounding box center [524, 464] width 183 height 33
click at [537, 476] on input "input" at bounding box center [524, 464] width 183 height 33
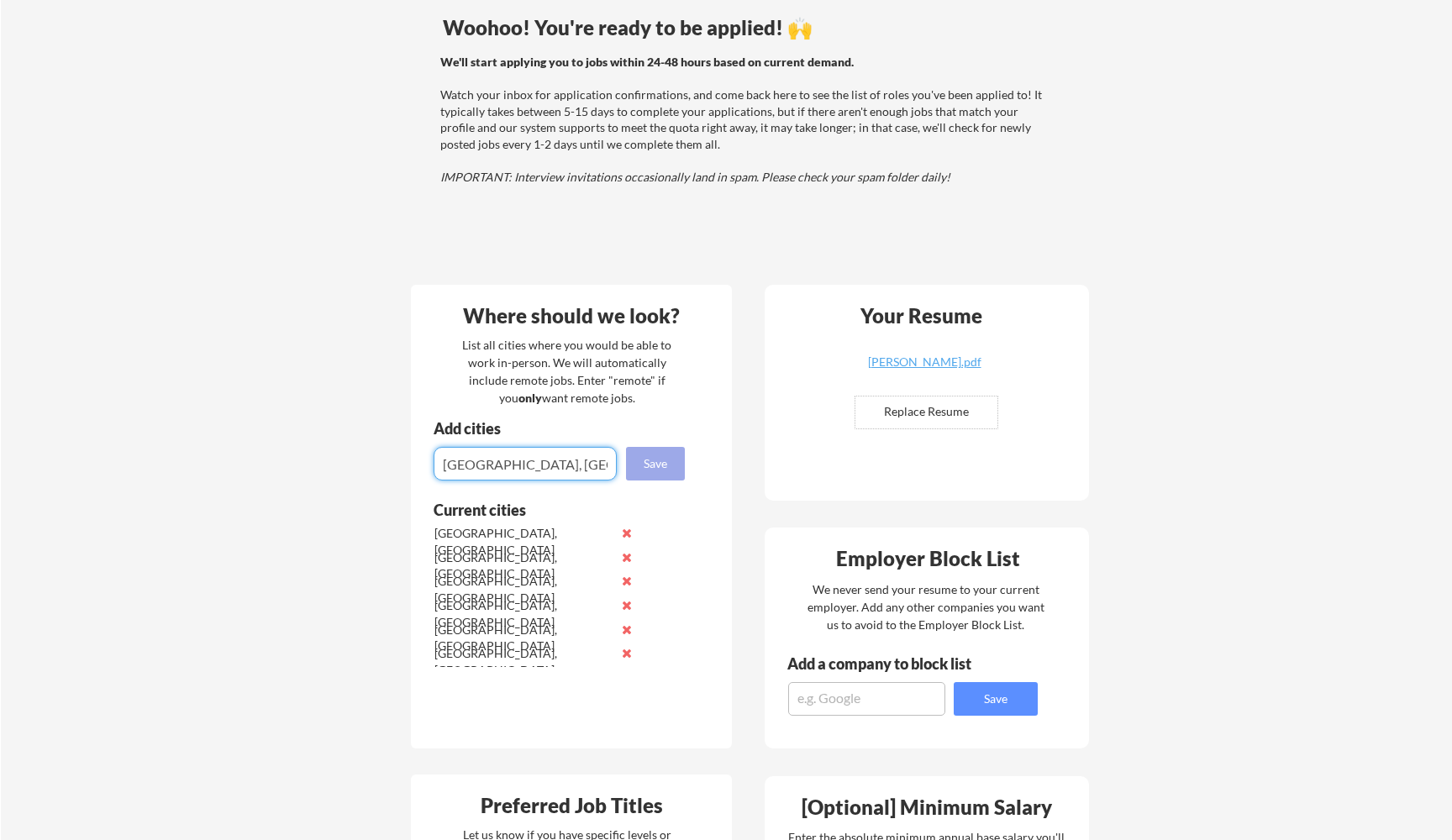
type input "Atlanta, GA"
click at [686, 464] on div "Add cities Save" at bounding box center [561, 451] width 301 height 60
click at [656, 465] on button "Save" at bounding box center [655, 464] width 59 height 33
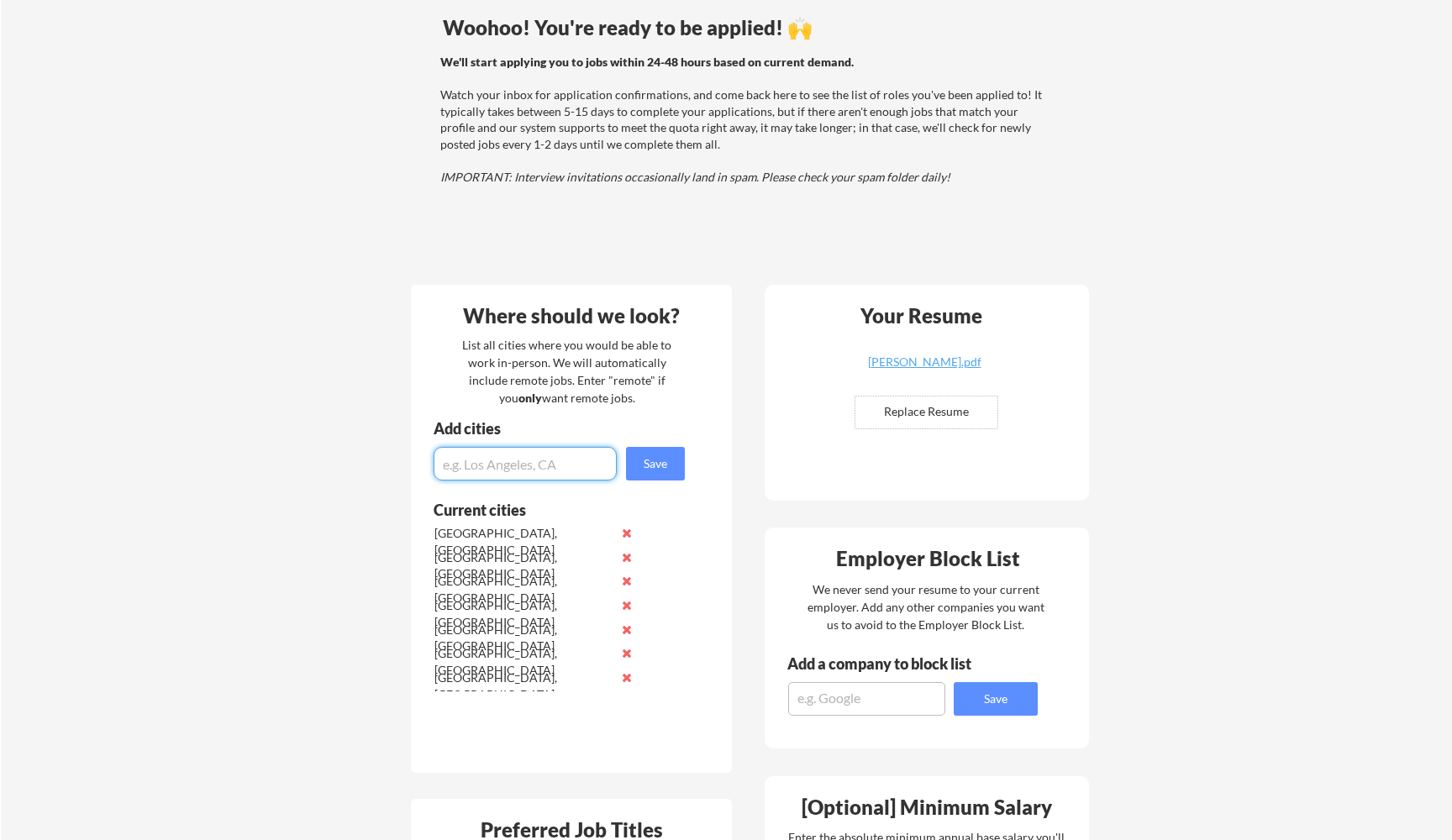
scroll to position [177, 0]
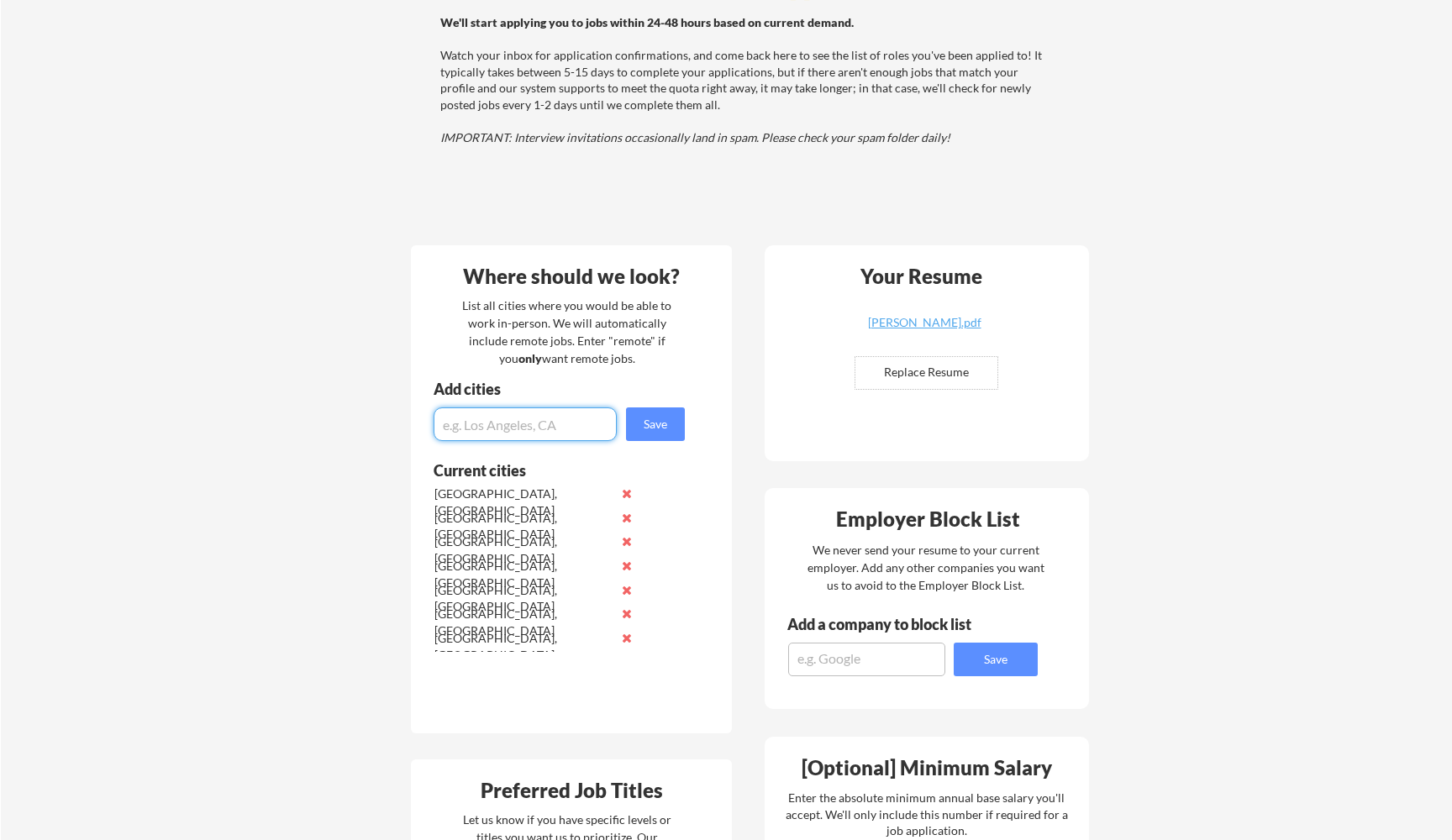
click at [523, 431] on input "input" at bounding box center [524, 424] width 183 height 33
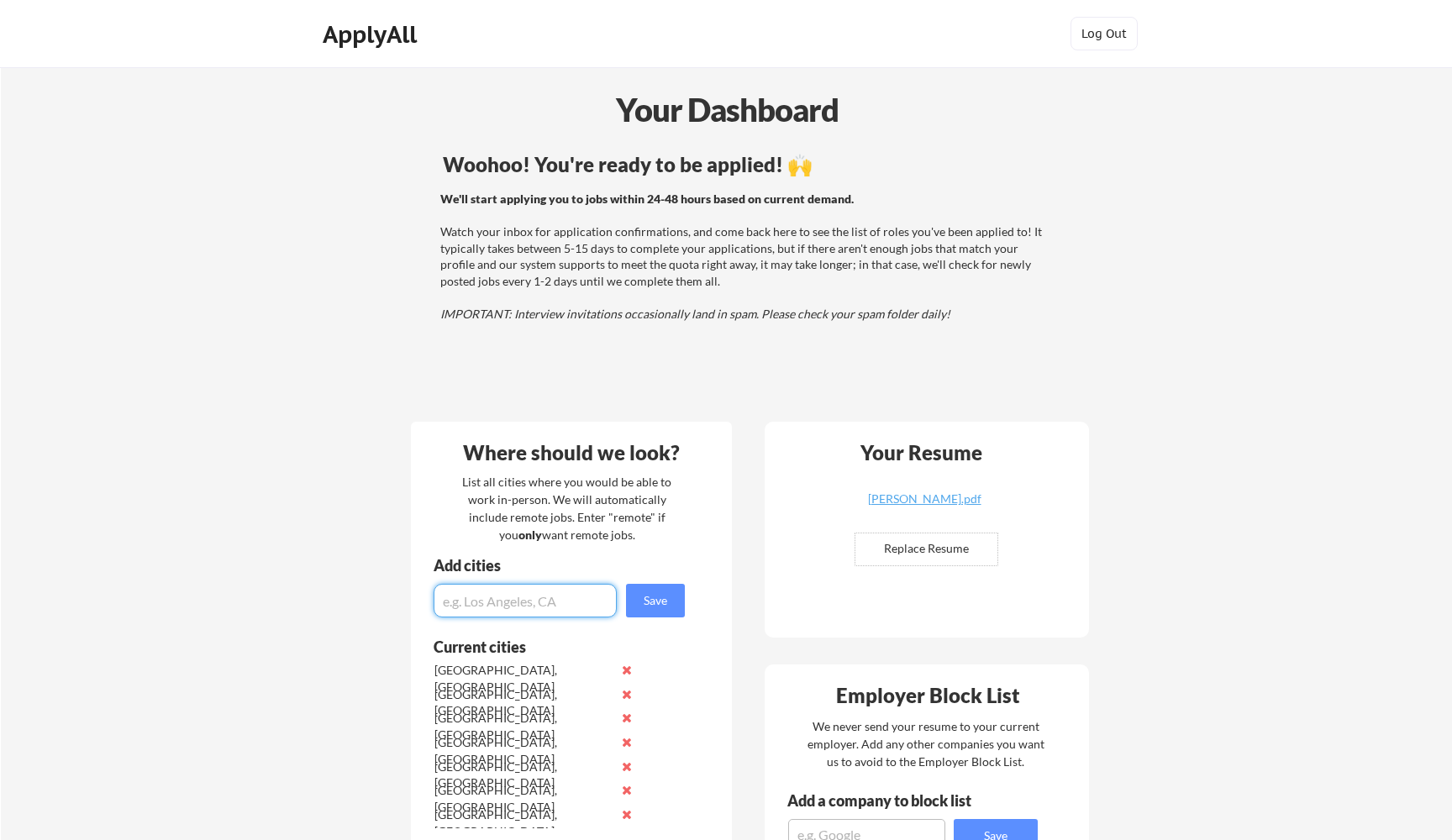
scroll to position [0, 0]
